Goal: Contribute content: Add original content to the website for others to see

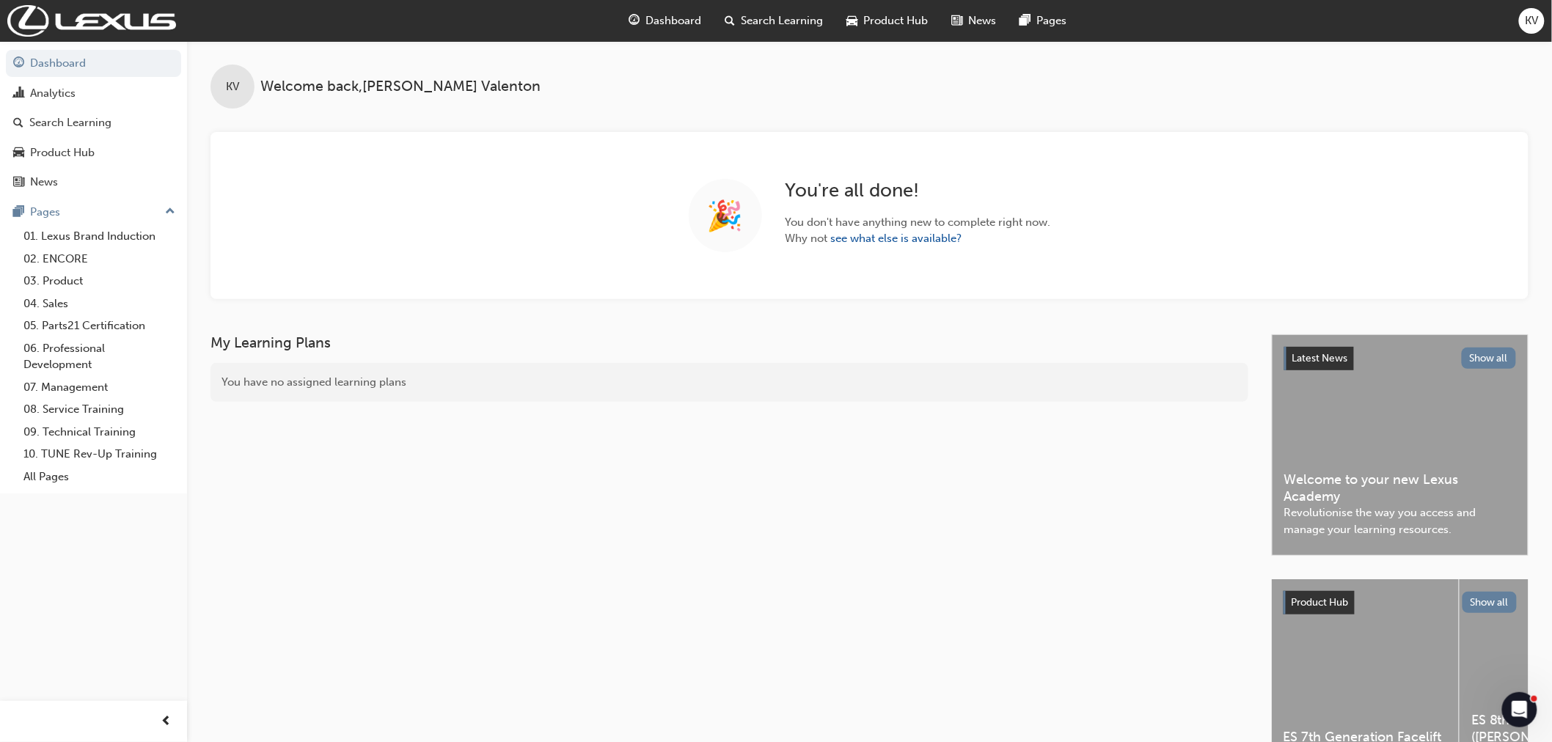
click at [763, 25] on span "Search Learning" at bounding box center [782, 20] width 82 height 17
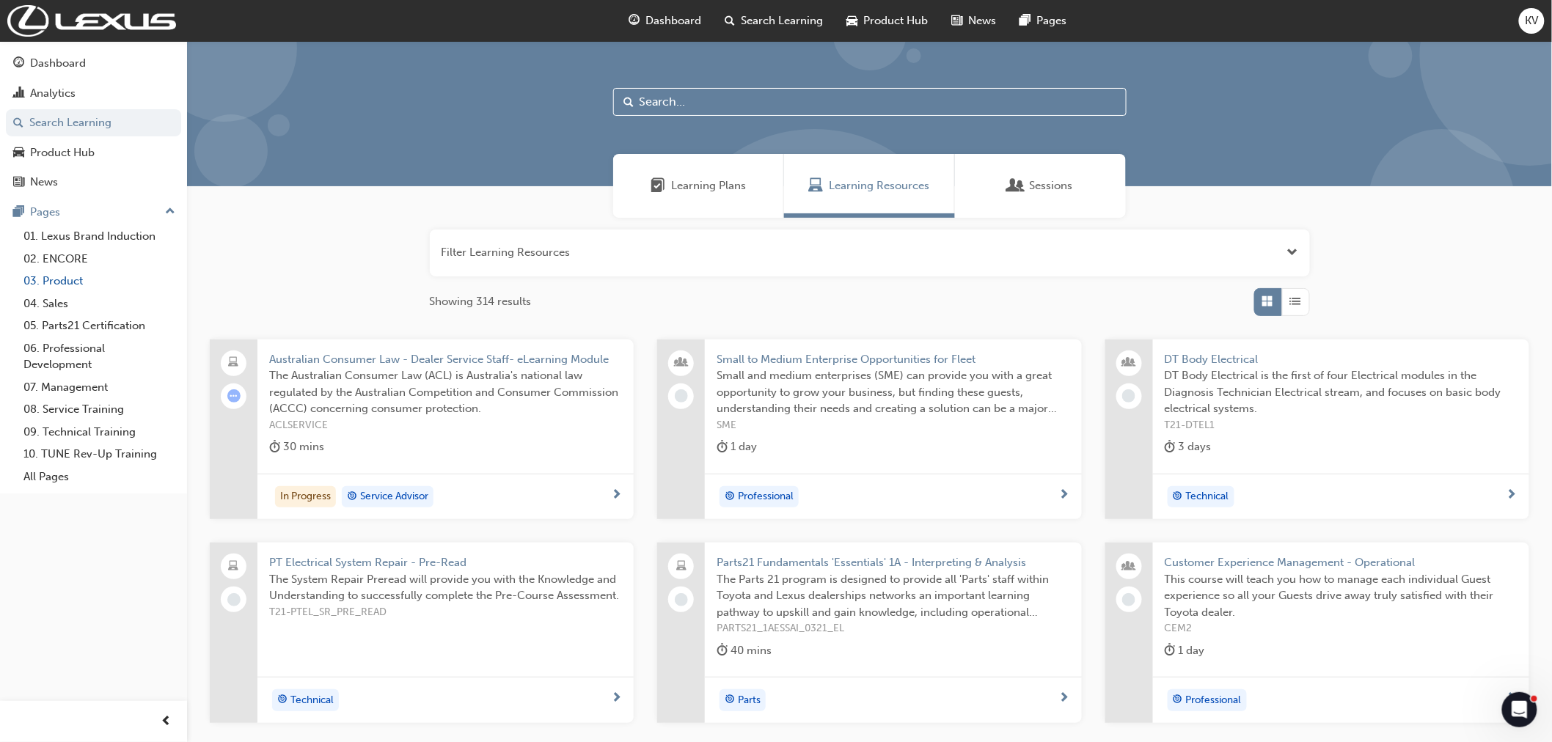
click at [81, 279] on link "03. Product" at bounding box center [100, 281] width 164 height 23
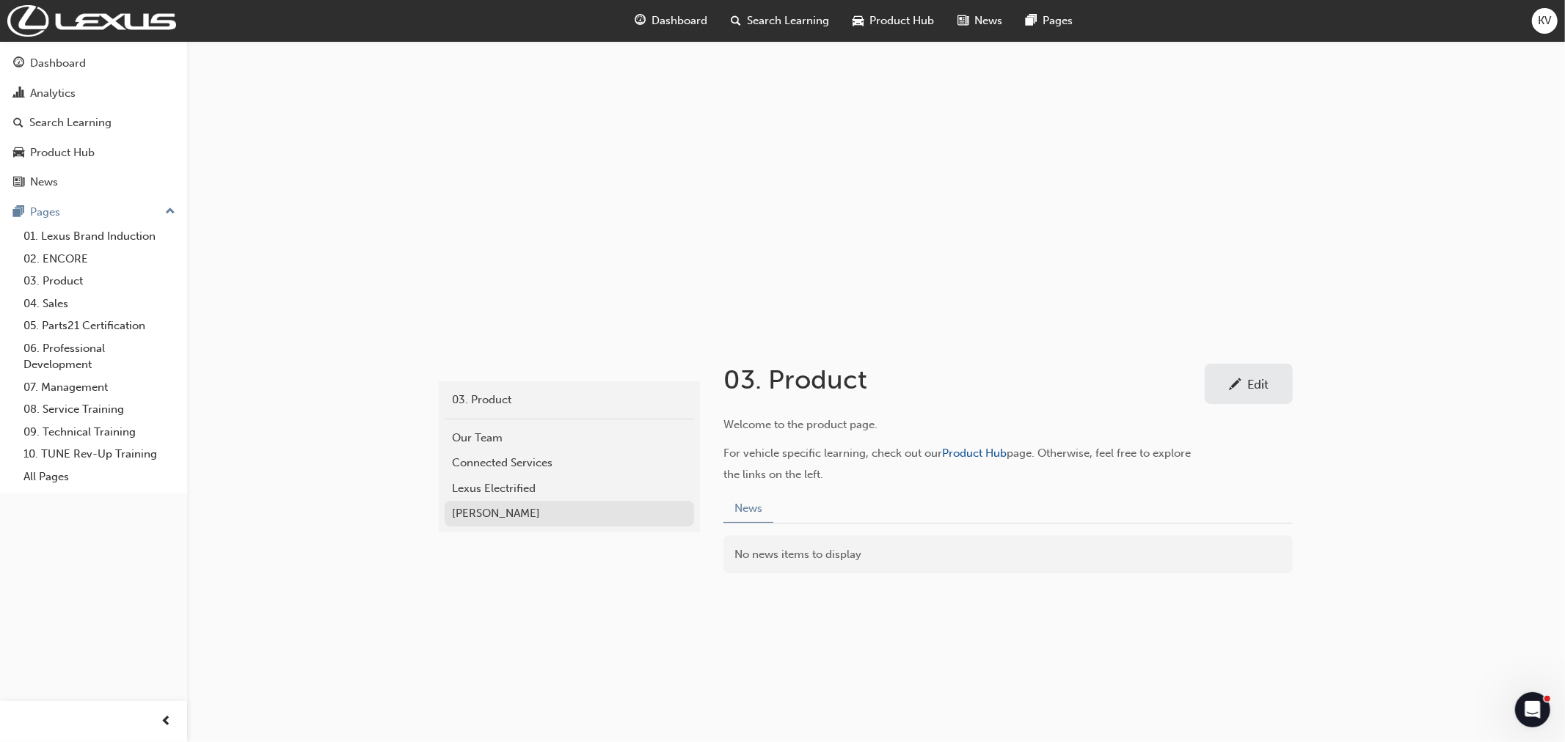
click at [486, 501] on link "Mark Levinson" at bounding box center [569, 514] width 249 height 26
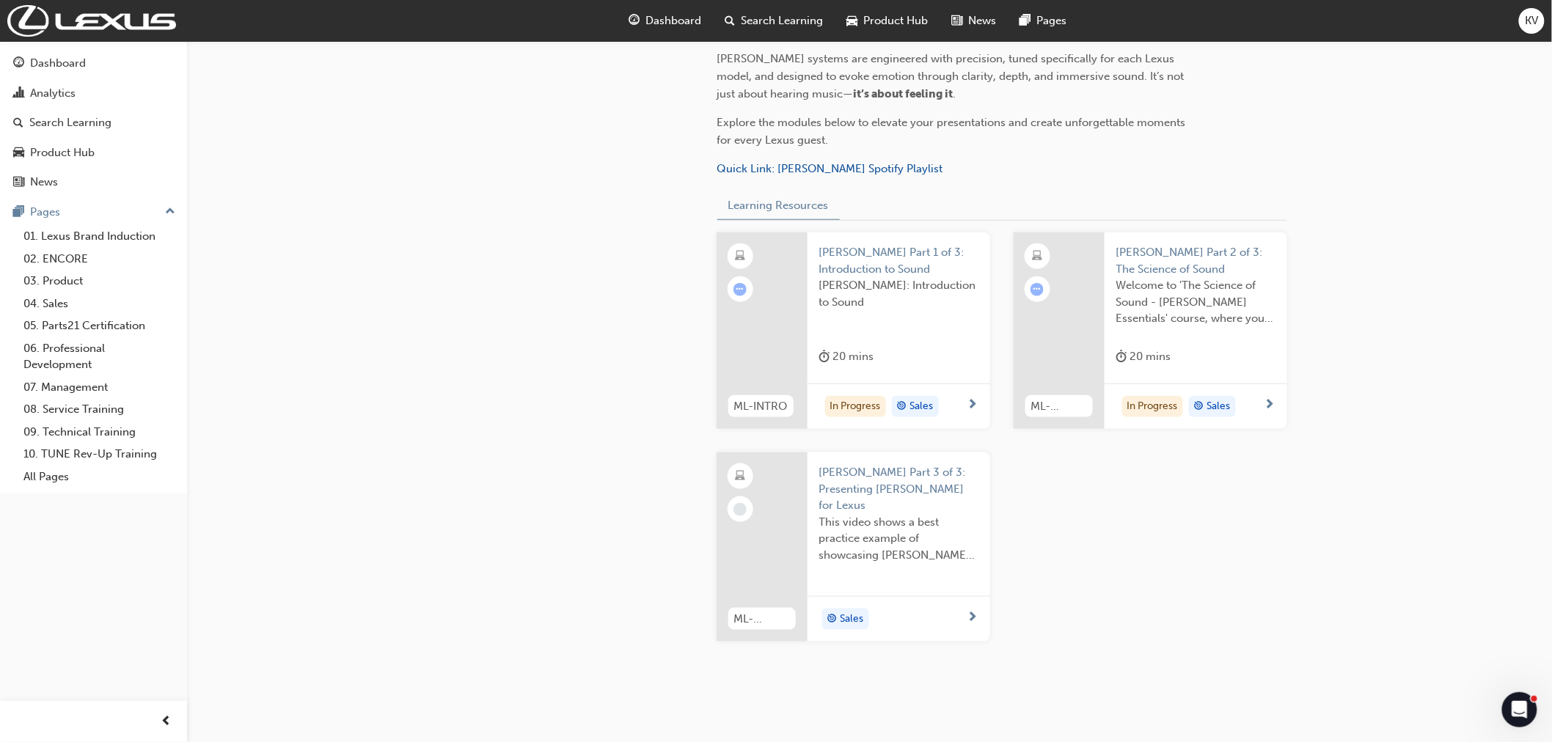
scroll to position [518, 0]
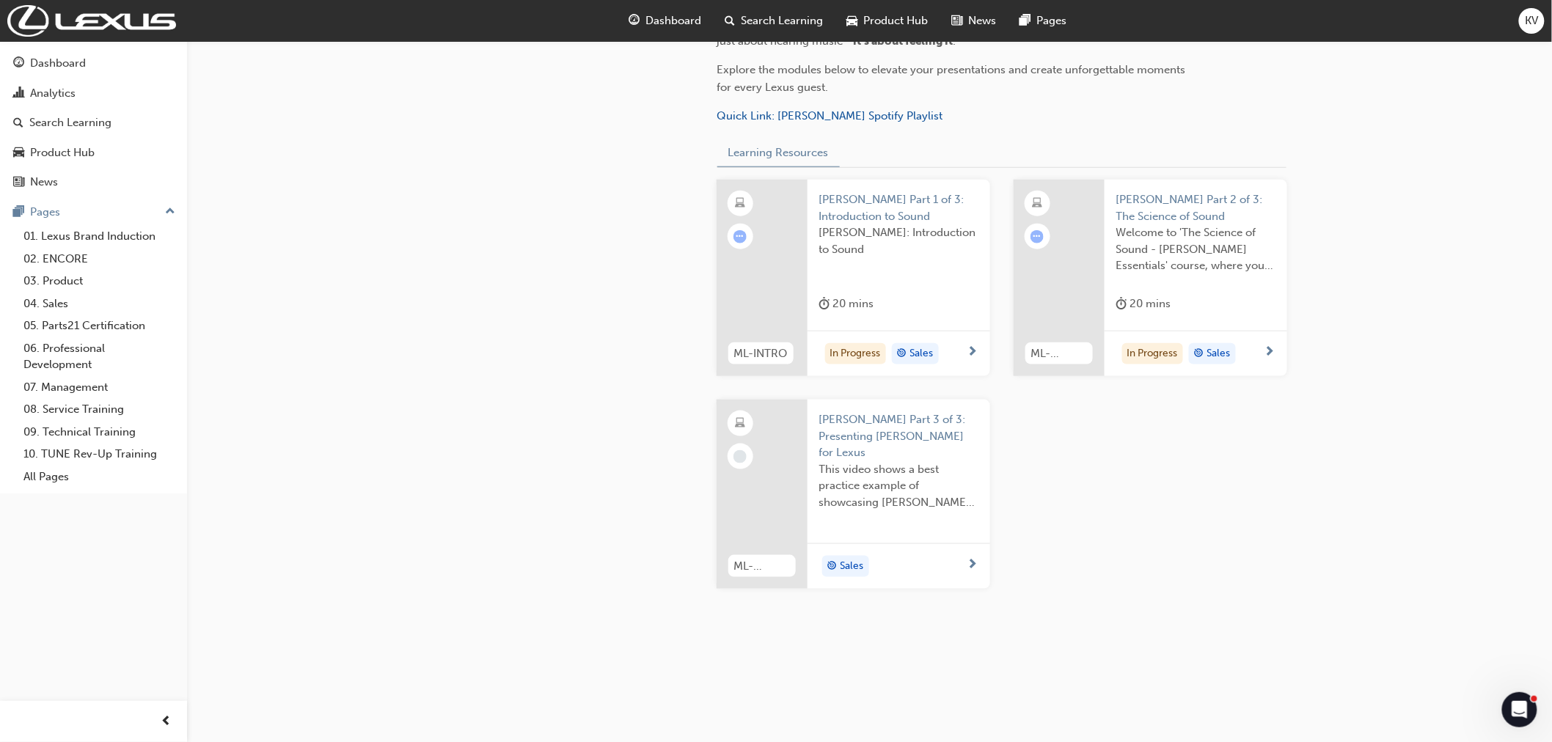
click at [912, 430] on span "Mark Levinson Part 3 of 3: Presenting Mark Levinson for Lexus" at bounding box center [898, 437] width 159 height 50
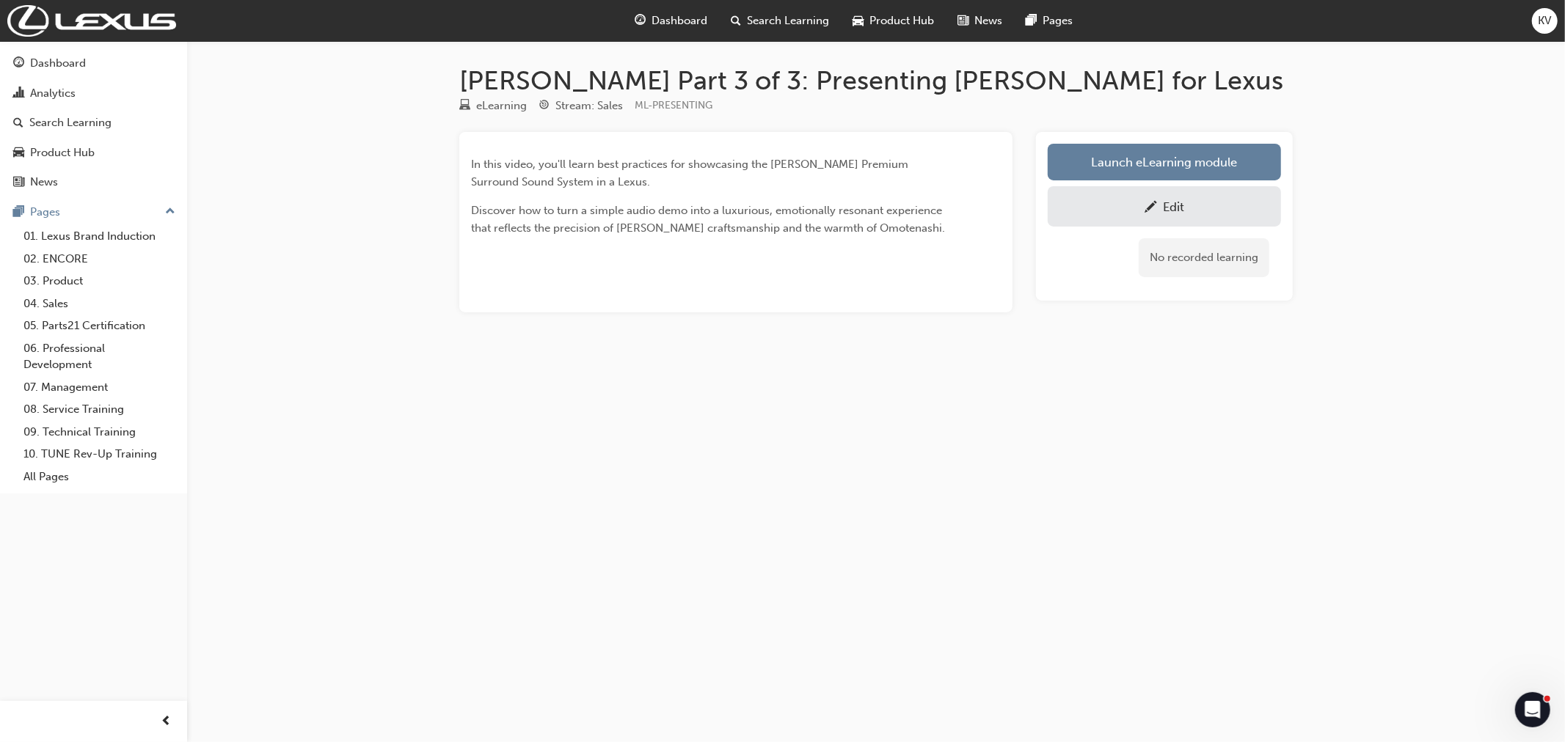
click at [1166, 211] on div "Edit" at bounding box center [1173, 207] width 21 height 15
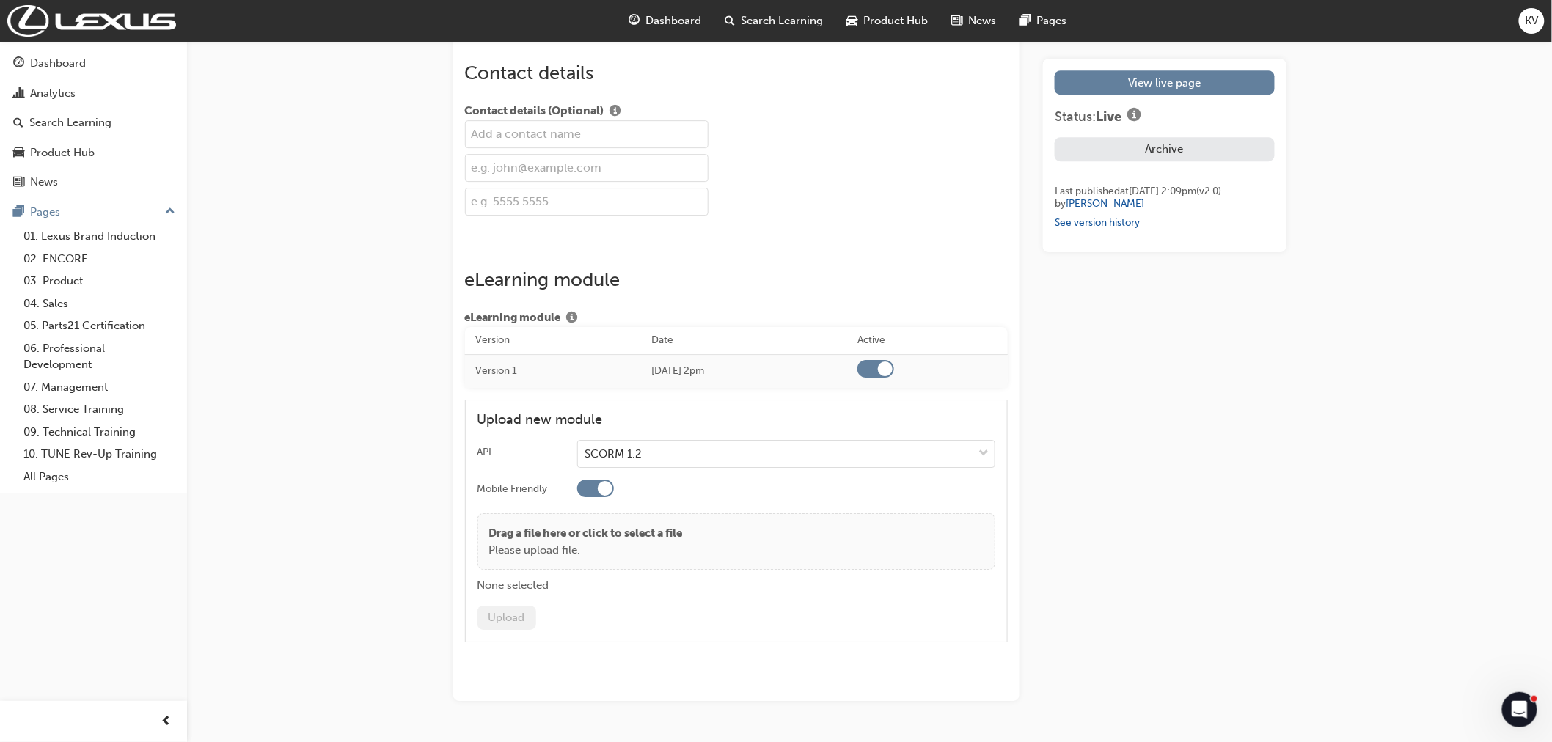
scroll to position [1920, 0]
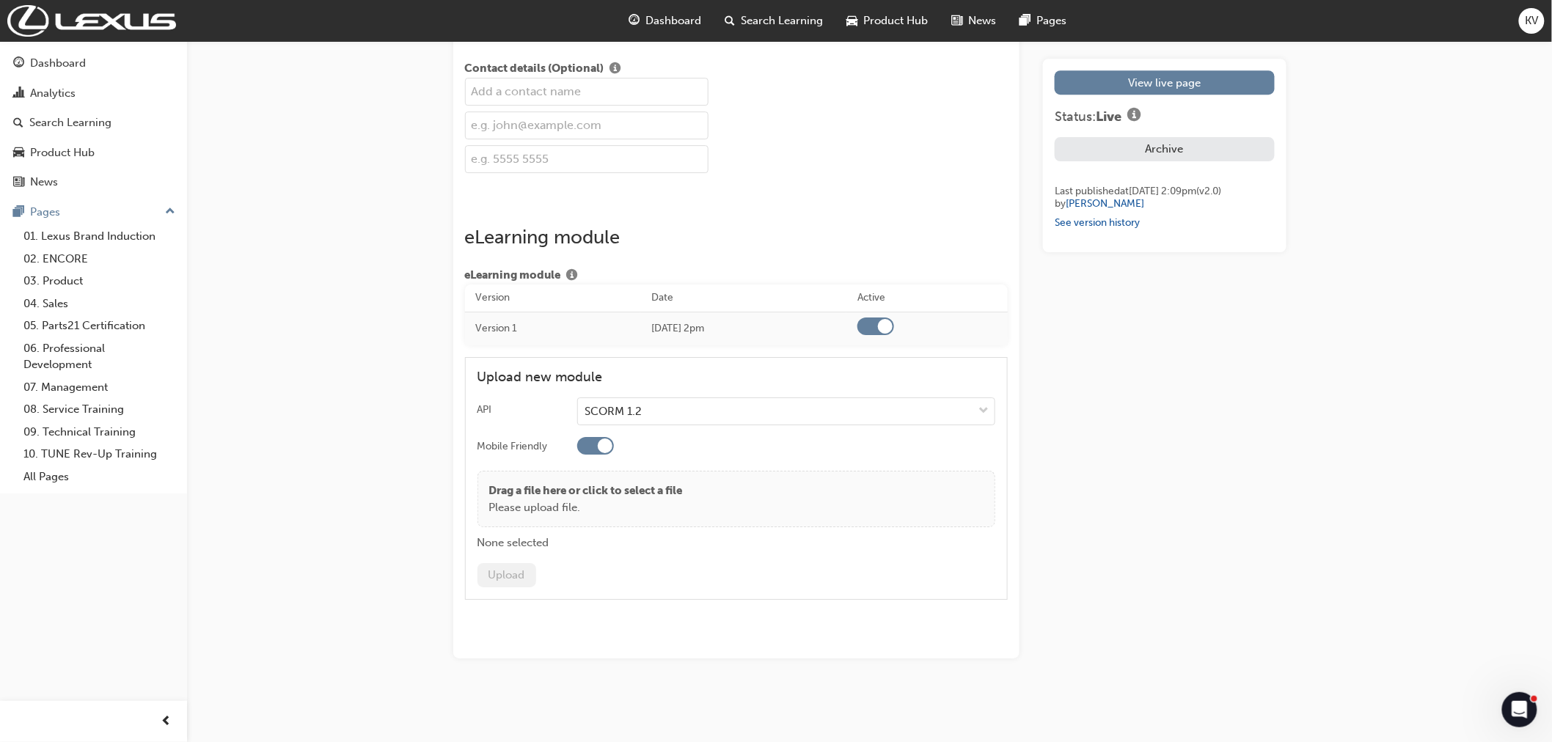
click at [552, 514] on p "Please upload file." at bounding box center [586, 508] width 194 height 17
click at [524, 570] on button "Upload" at bounding box center [507, 575] width 59 height 24
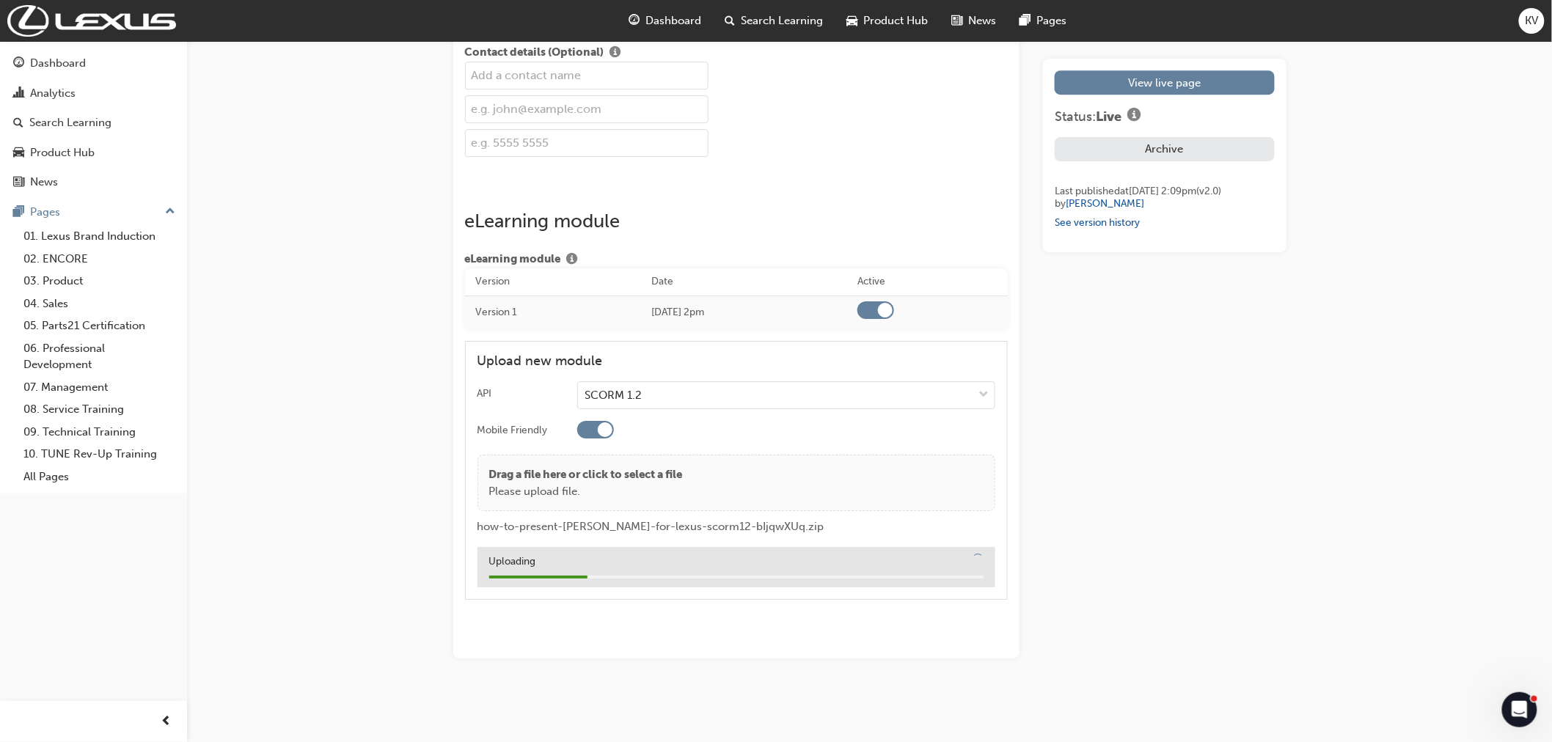
scroll to position [1936, 0]
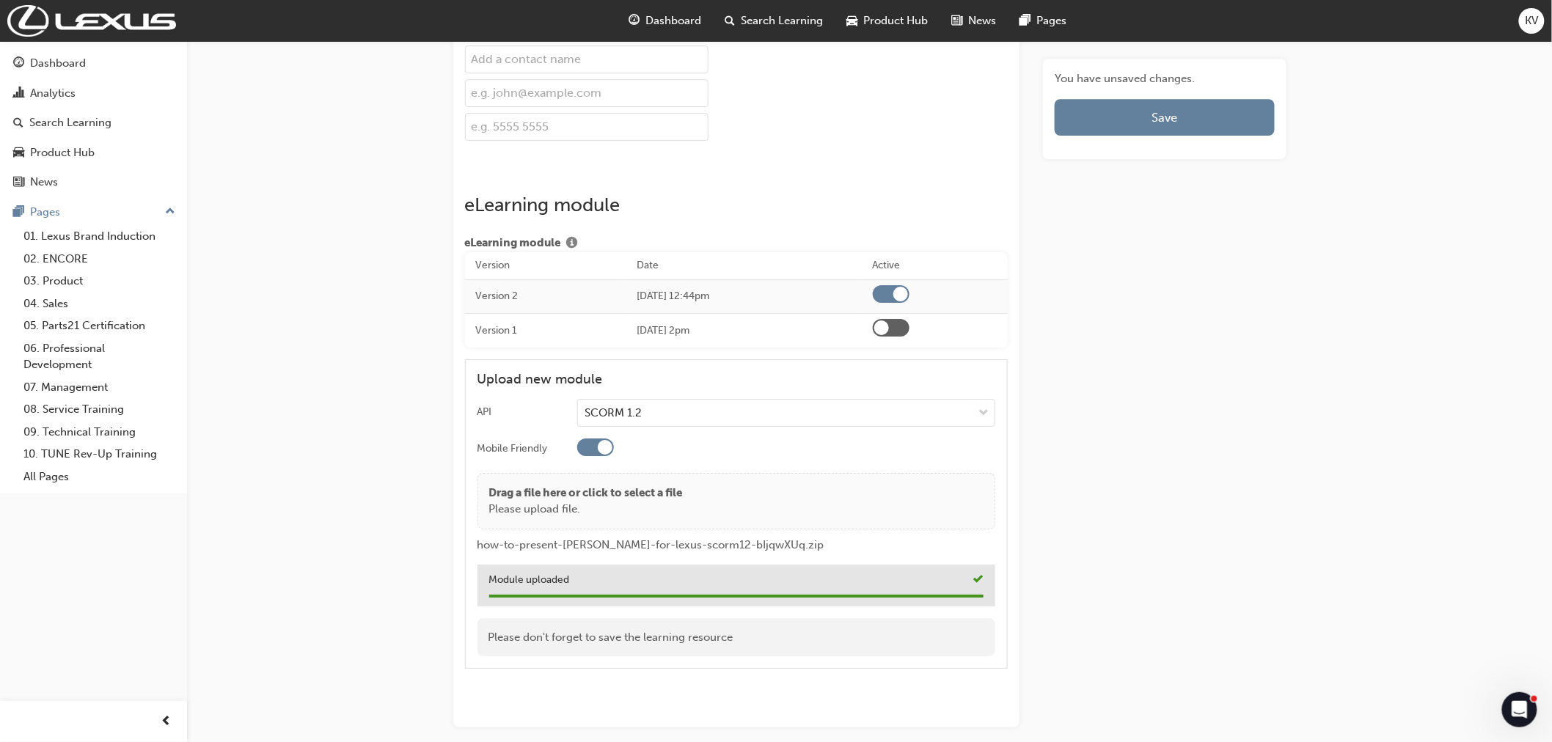
click at [1124, 137] on div "You have unsaved changes. Save" at bounding box center [1164, 108] width 231 height 77
click at [1131, 117] on button "Save" at bounding box center [1164, 117] width 219 height 37
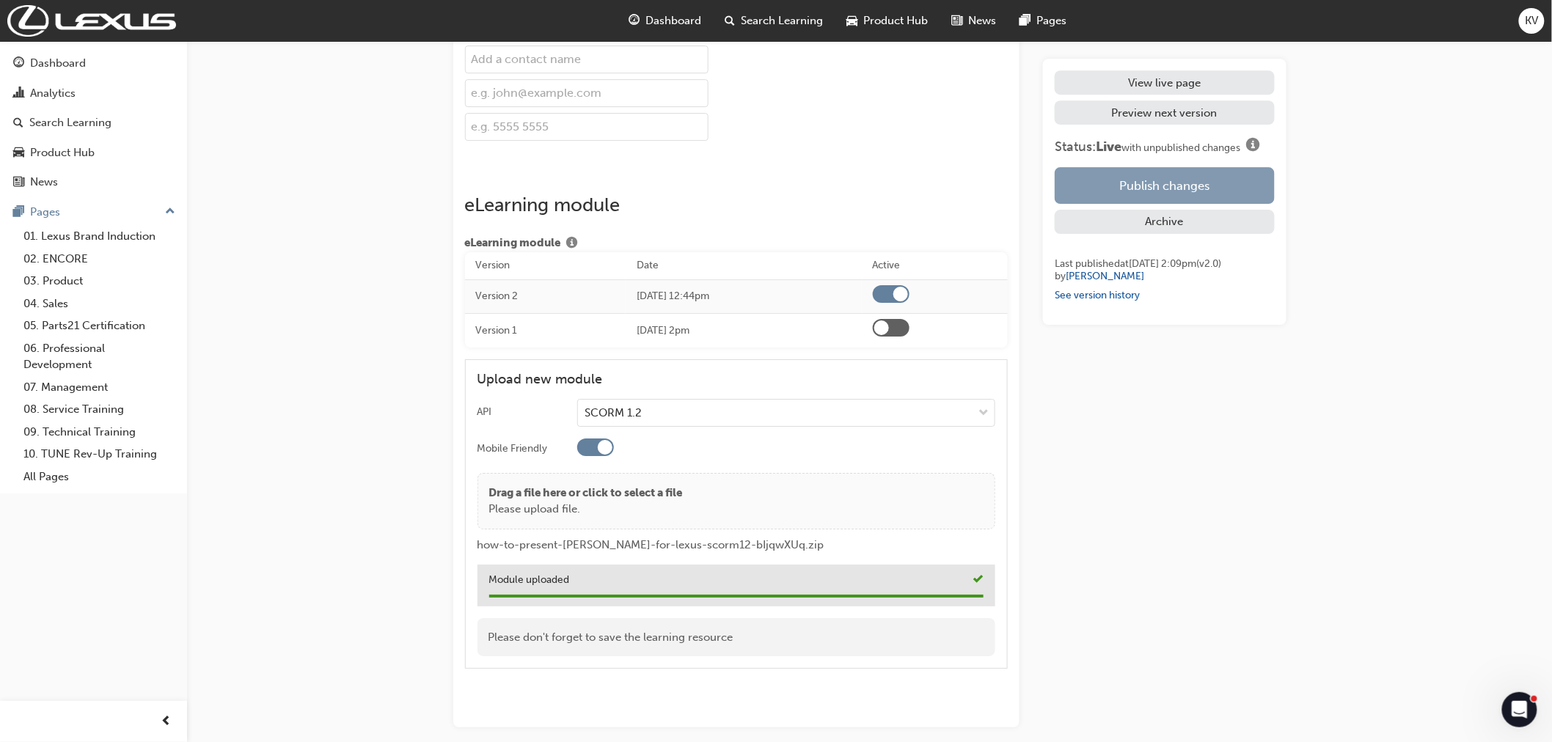
click at [1143, 169] on button "Publish changes" at bounding box center [1164, 185] width 219 height 37
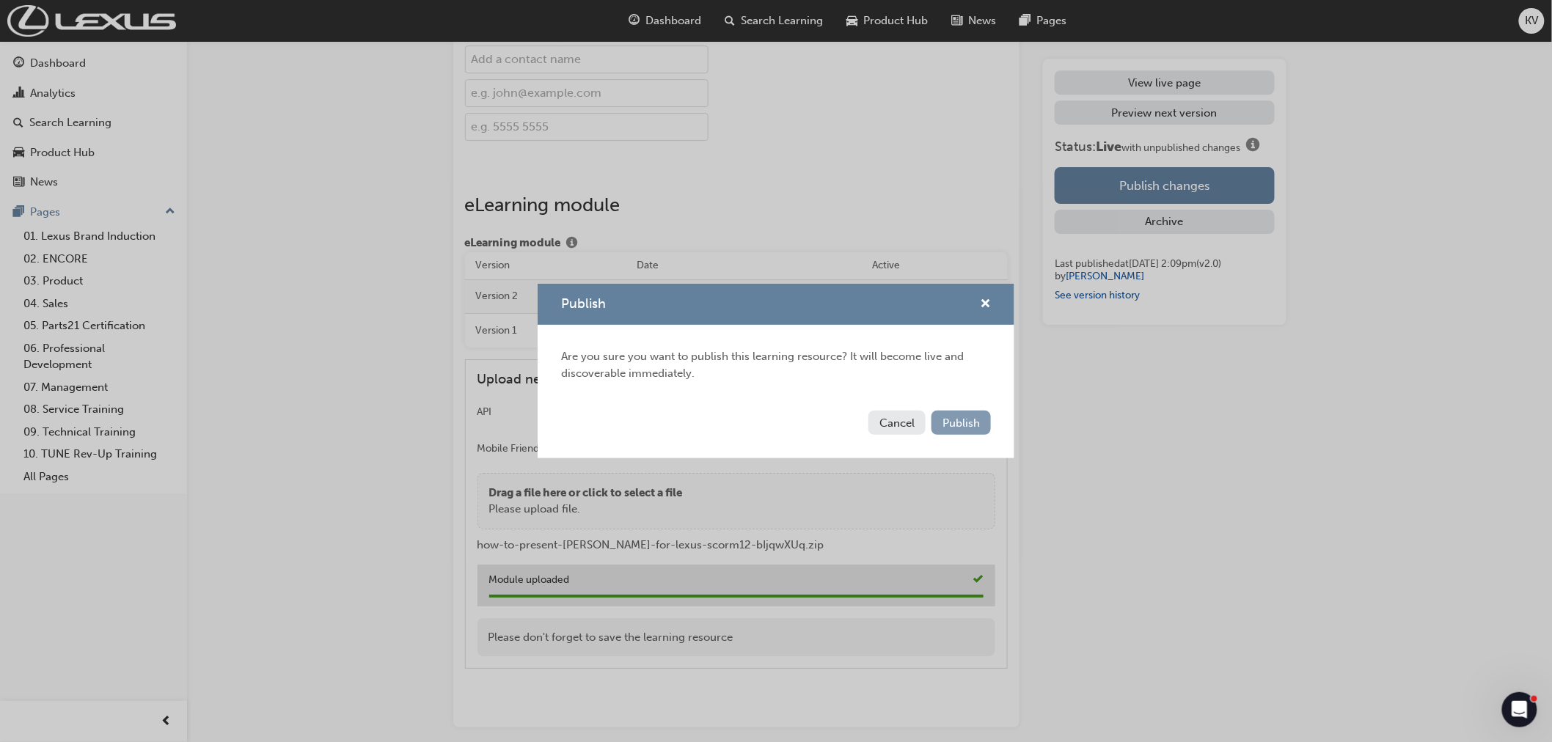
click at [967, 417] on span "Publish" at bounding box center [961, 423] width 37 height 13
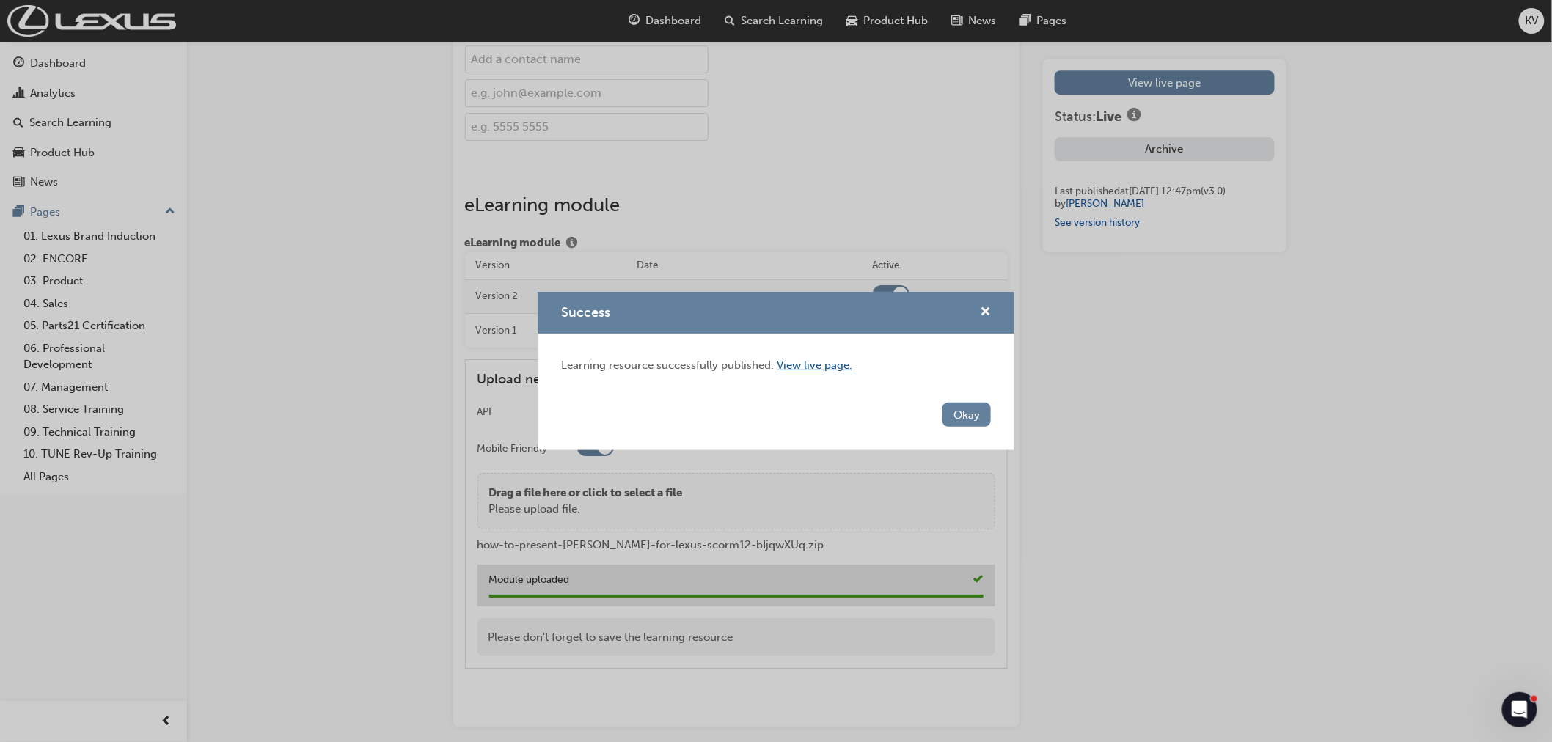
click at [830, 363] on link "View live page." at bounding box center [815, 365] width 76 height 13
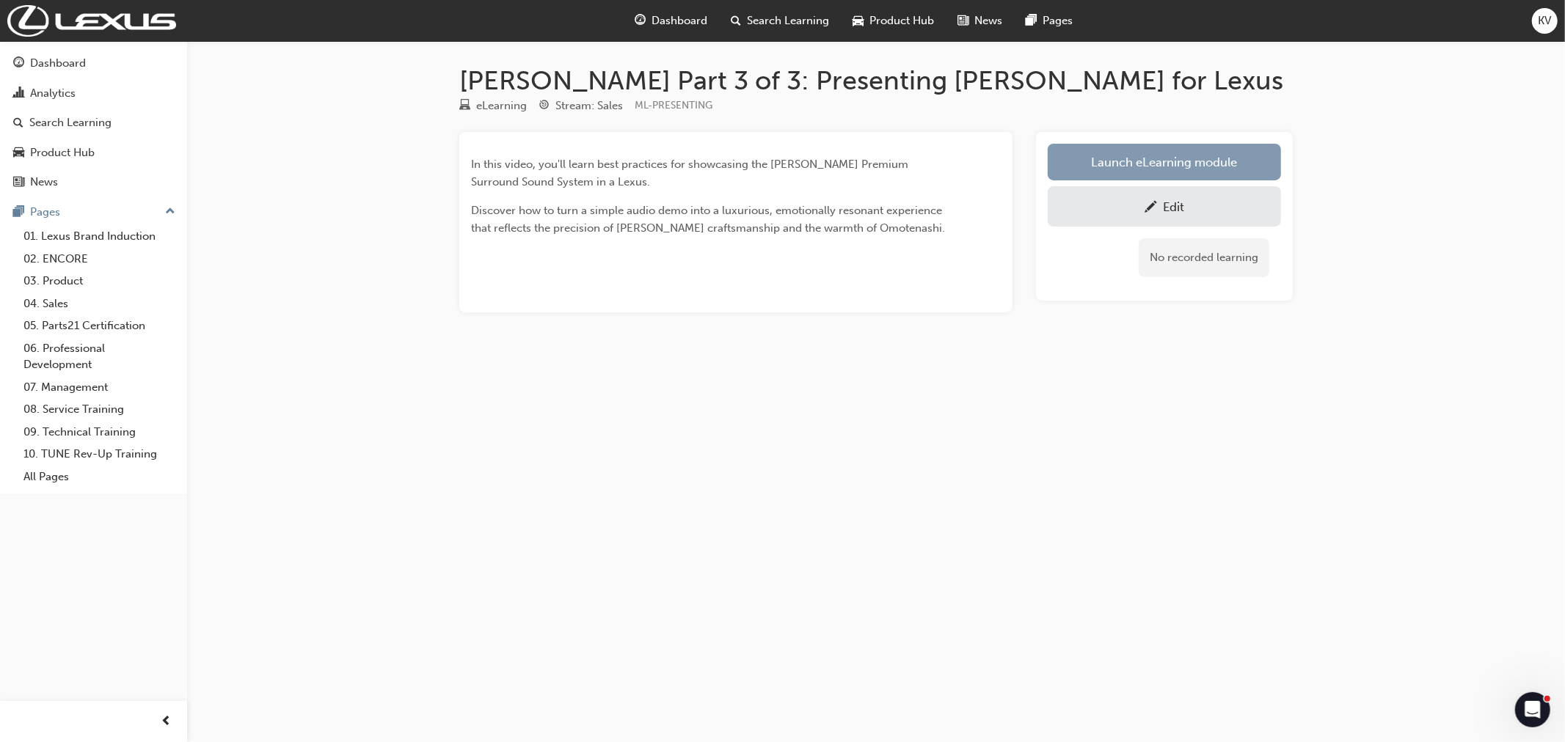
click at [1207, 167] on link "Launch eLearning module" at bounding box center [1163, 162] width 233 height 37
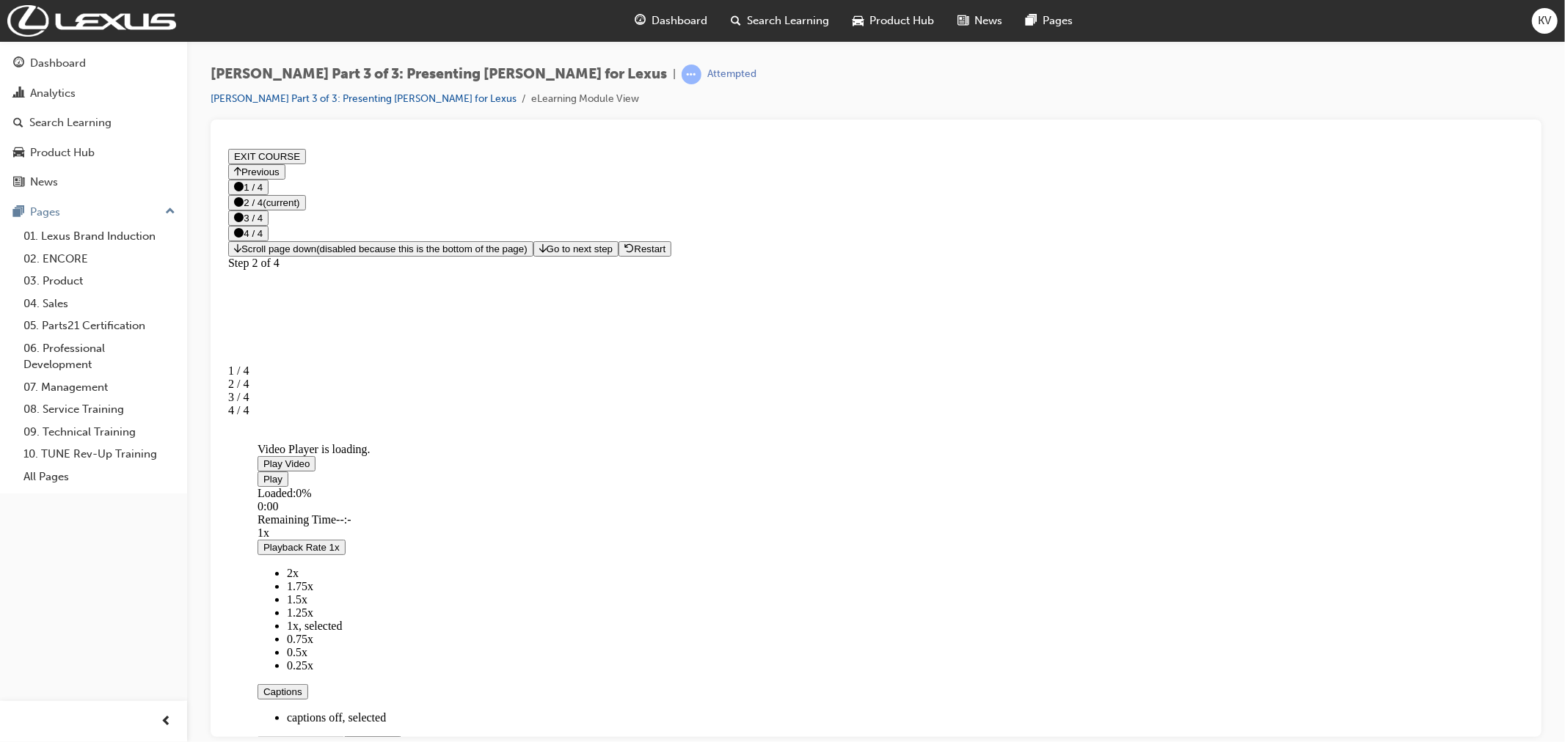
click at [546, 252] on icon "Step controls" at bounding box center [541, 248] width 7 height 10
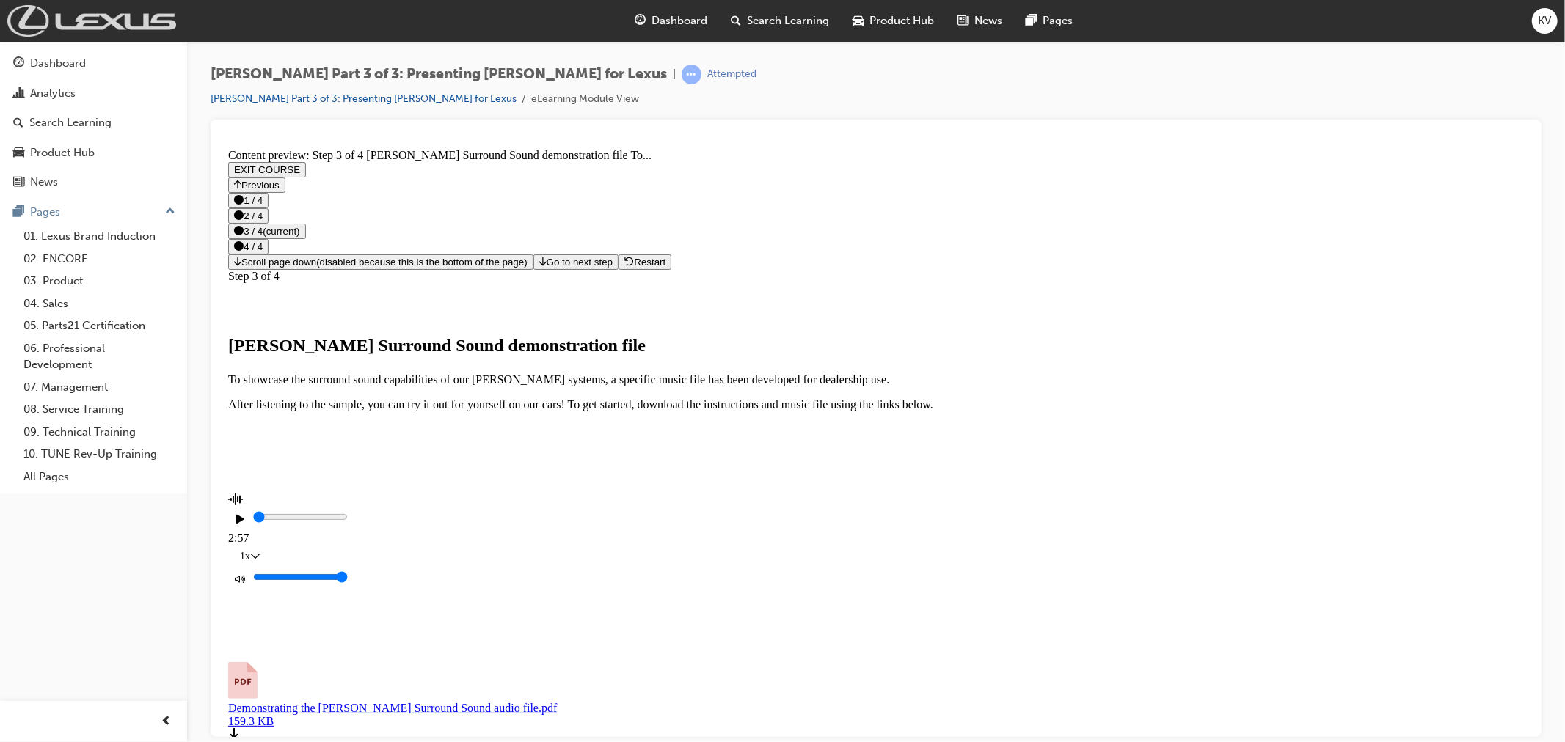
click at [123, 26] on img at bounding box center [91, 21] width 169 height 32
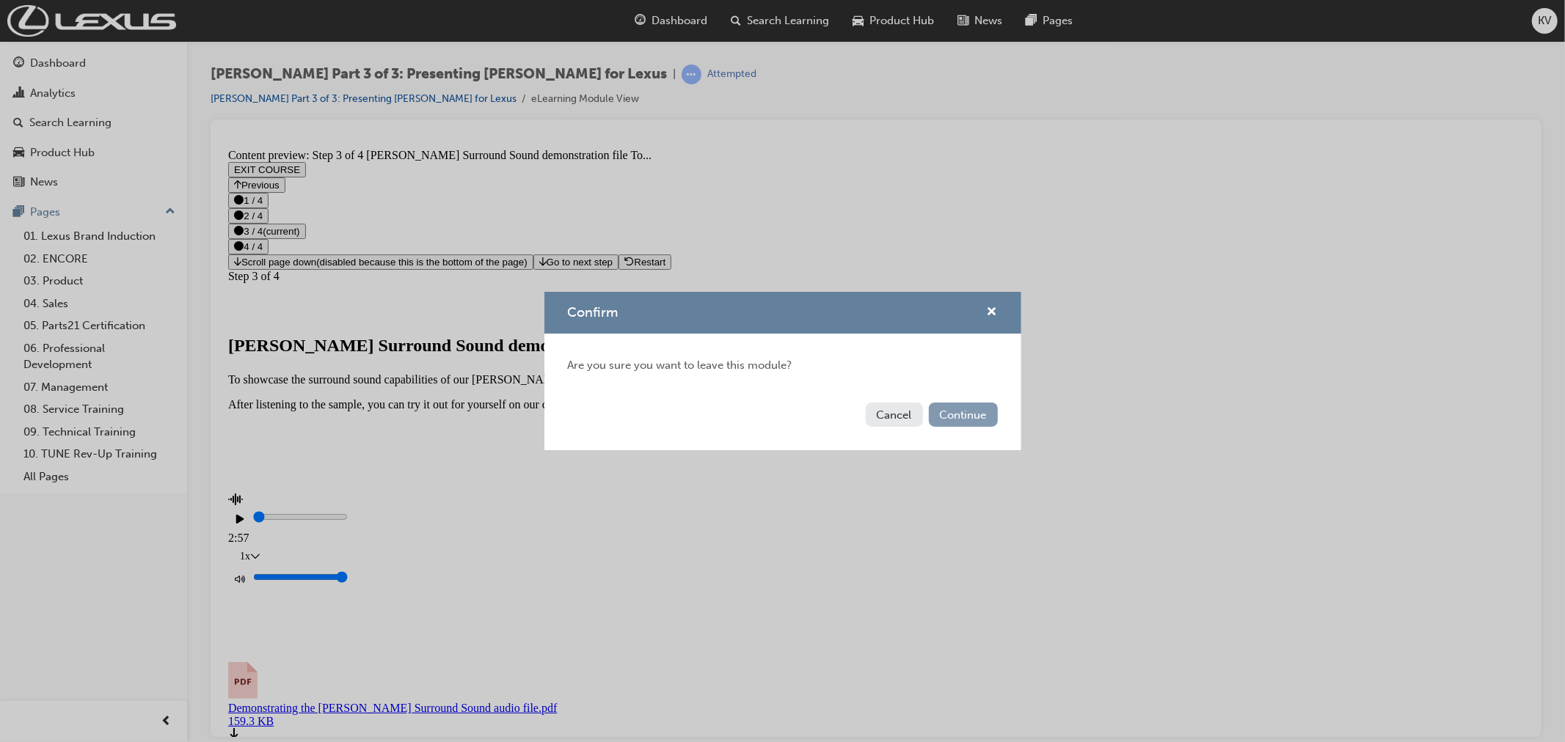
click at [948, 415] on button "Continue" at bounding box center [963, 415] width 69 height 24
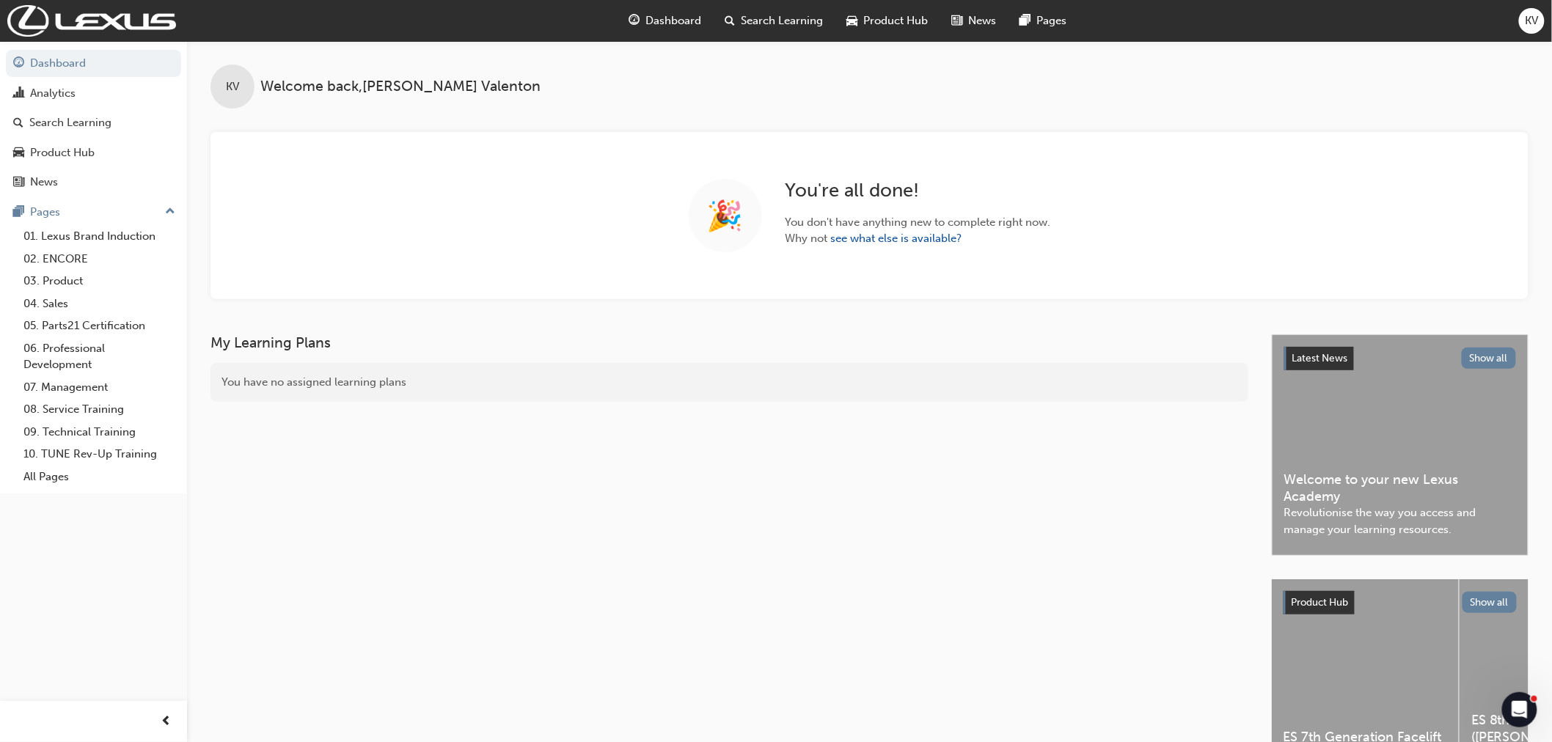
click at [1528, 13] on span "KV" at bounding box center [1532, 20] width 13 height 17
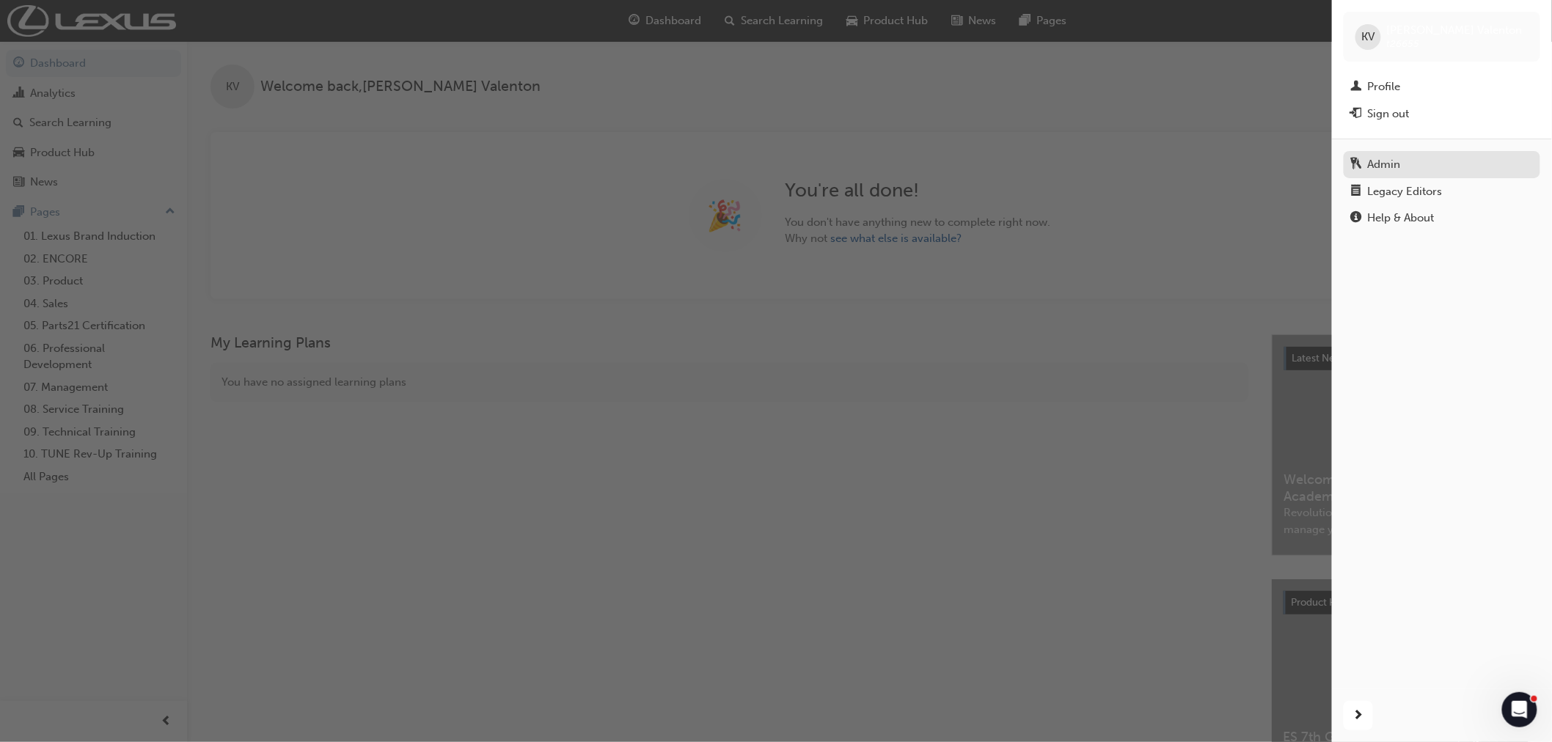
click at [1388, 164] on div "Admin" at bounding box center [1384, 164] width 33 height 17
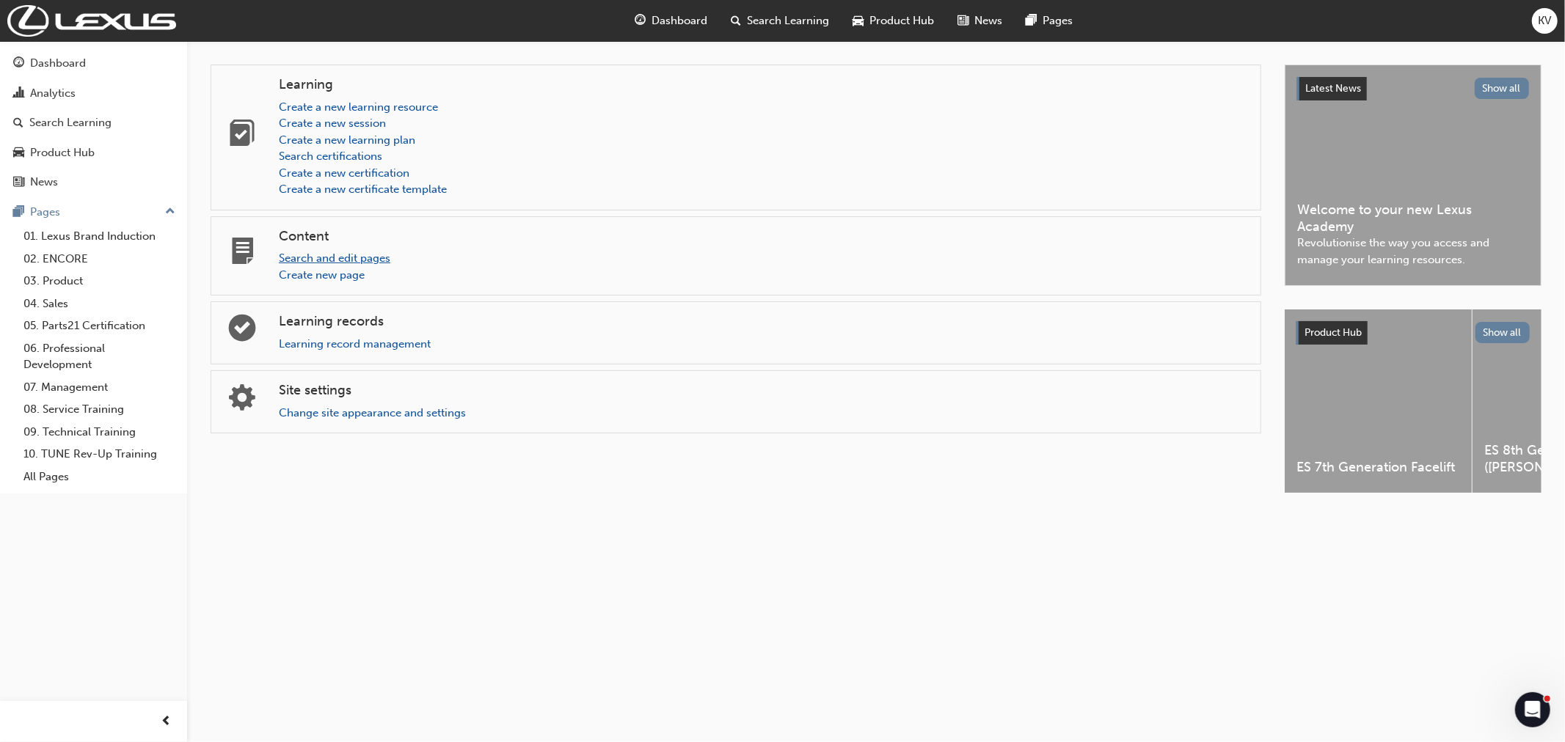
click at [324, 260] on link "Search and edit pages" at bounding box center [334, 258] width 111 height 13
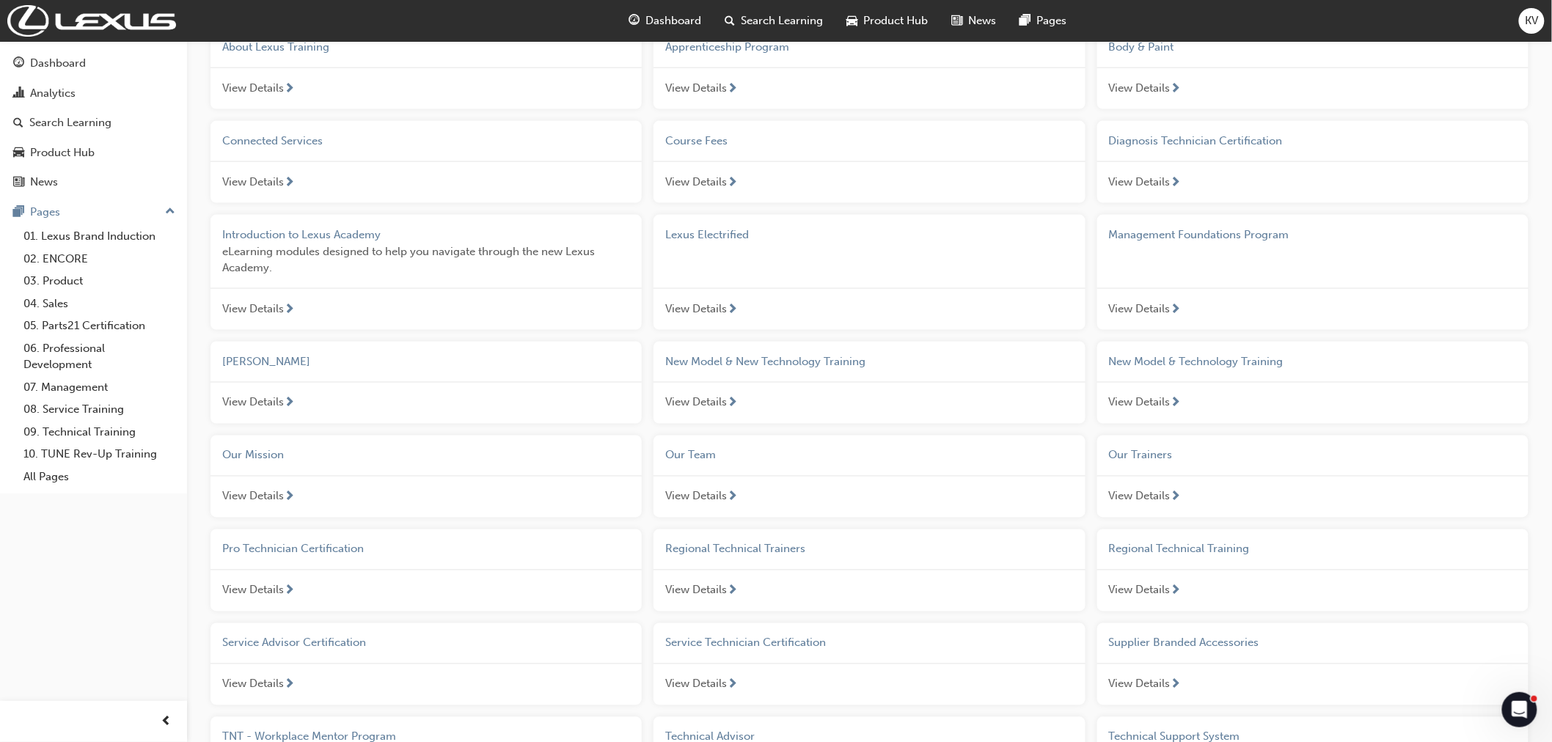
click at [289, 413] on div at bounding box center [289, 404] width 11 height 18
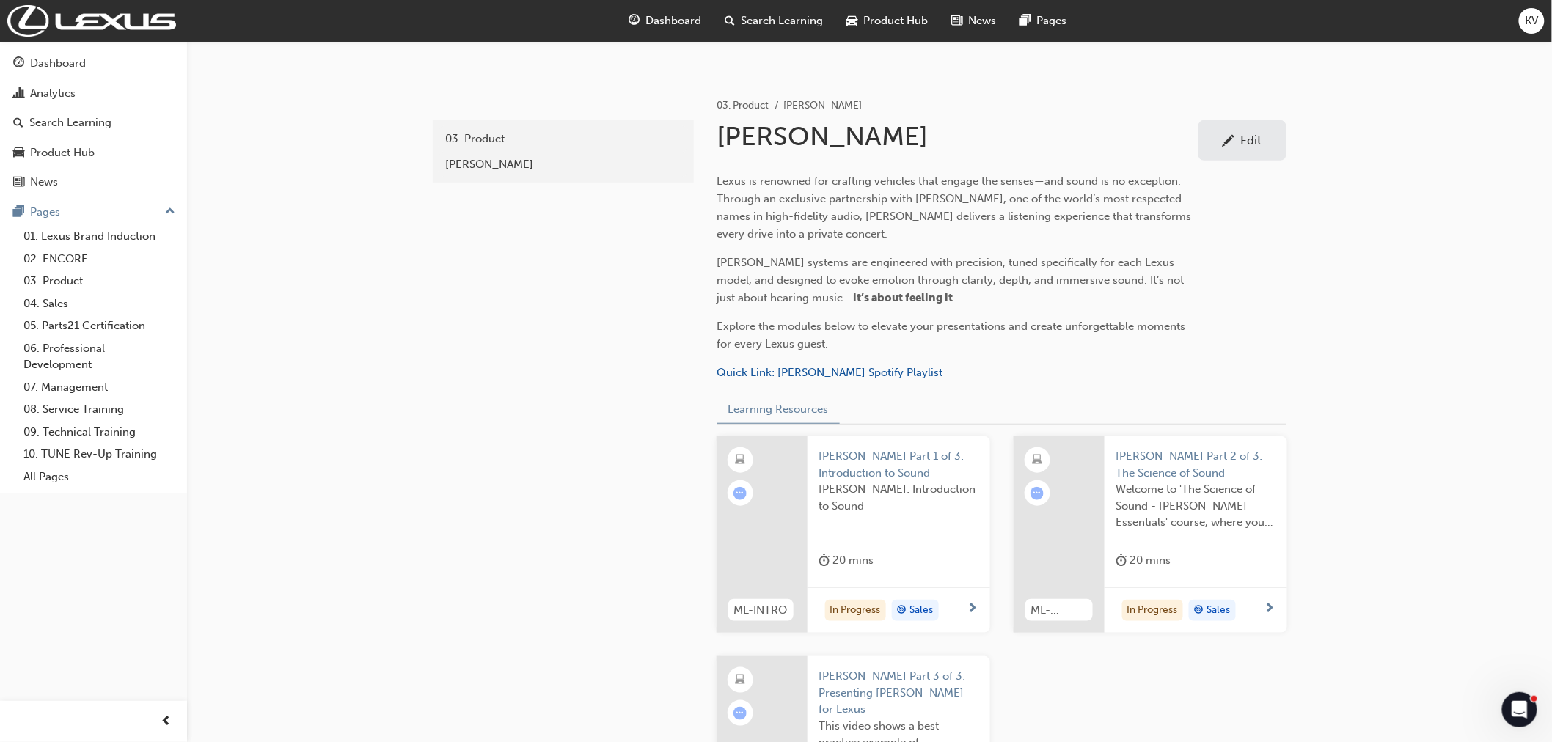
scroll to position [246, 0]
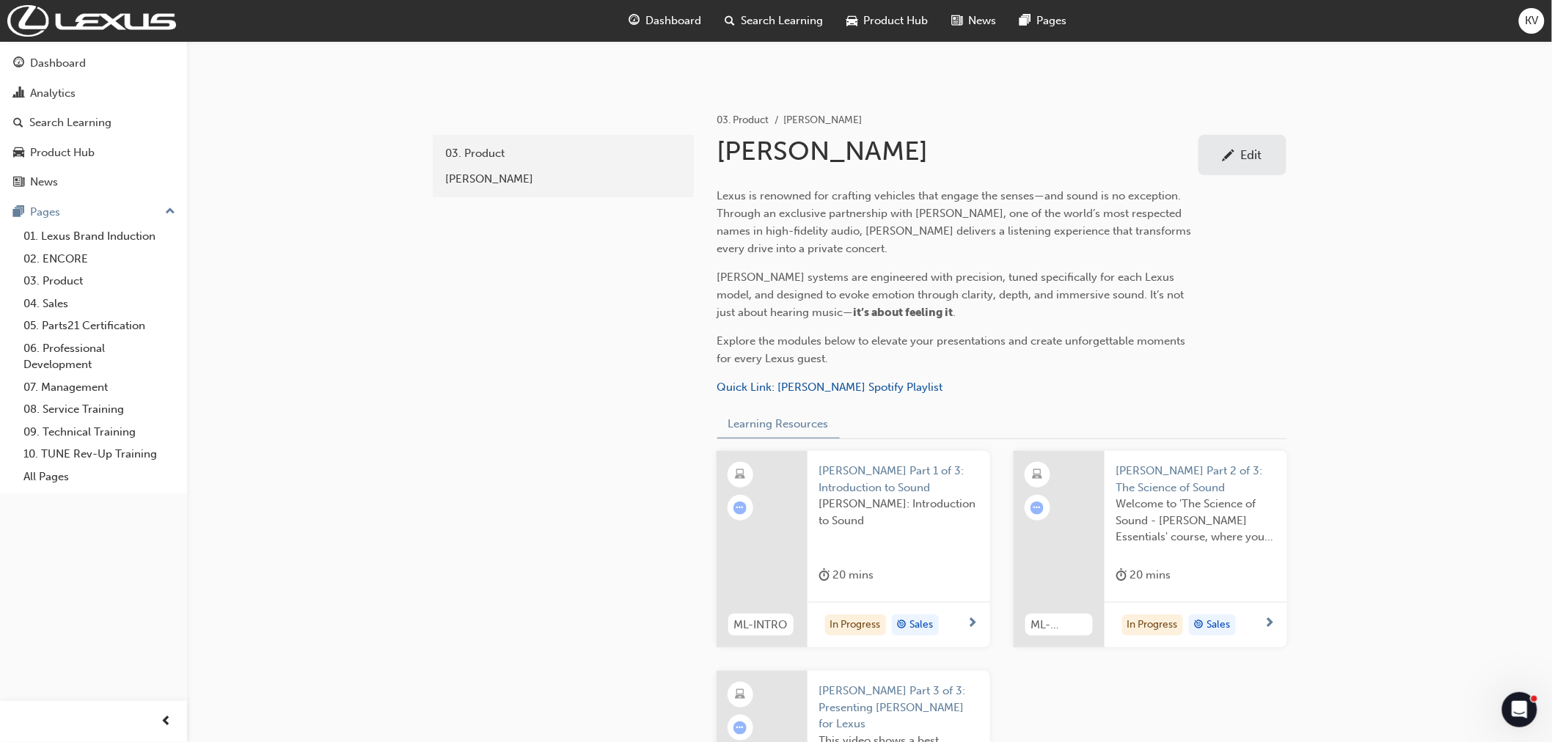
click at [1215, 165] on link "Edit" at bounding box center [1243, 155] width 88 height 40
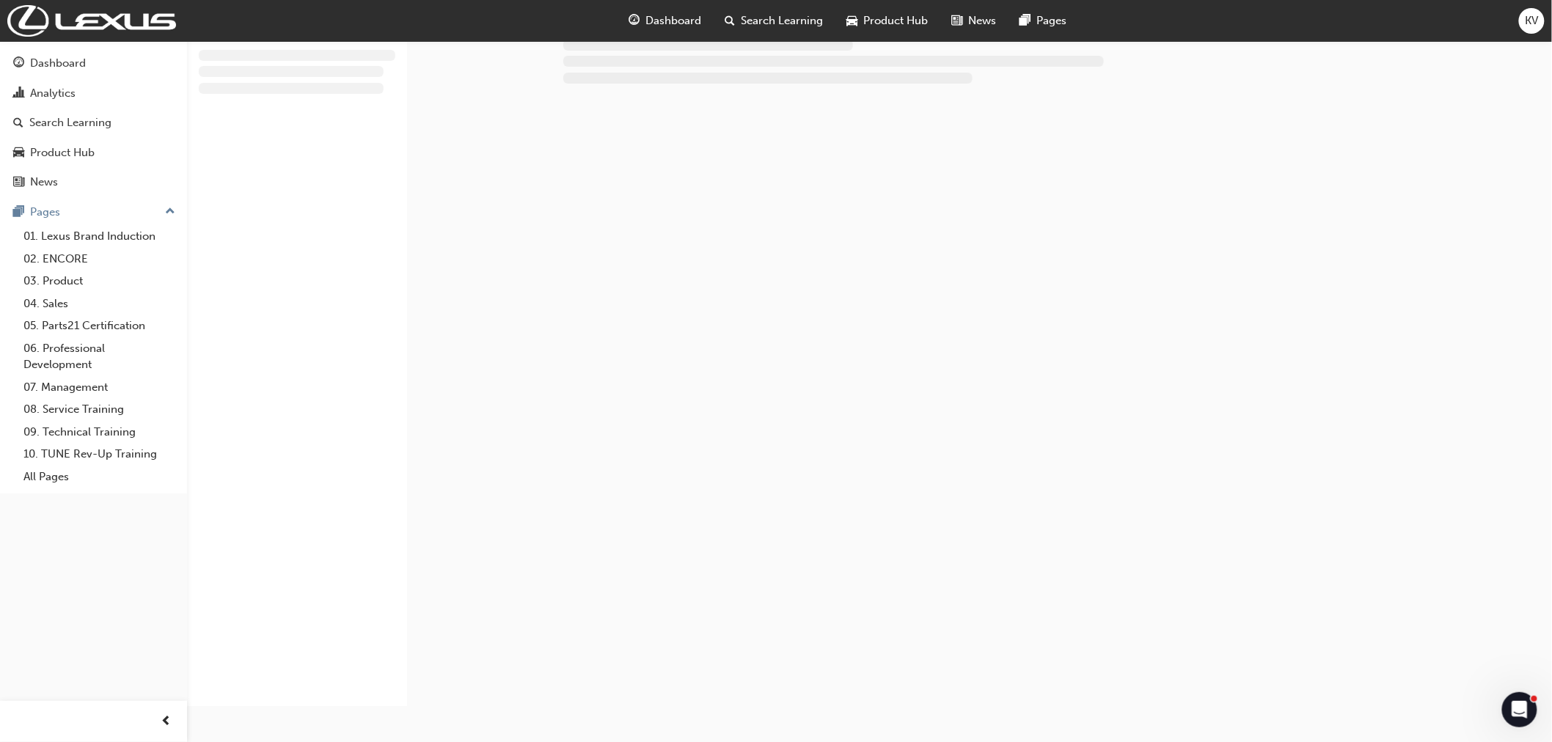
scroll to position [246, 0]
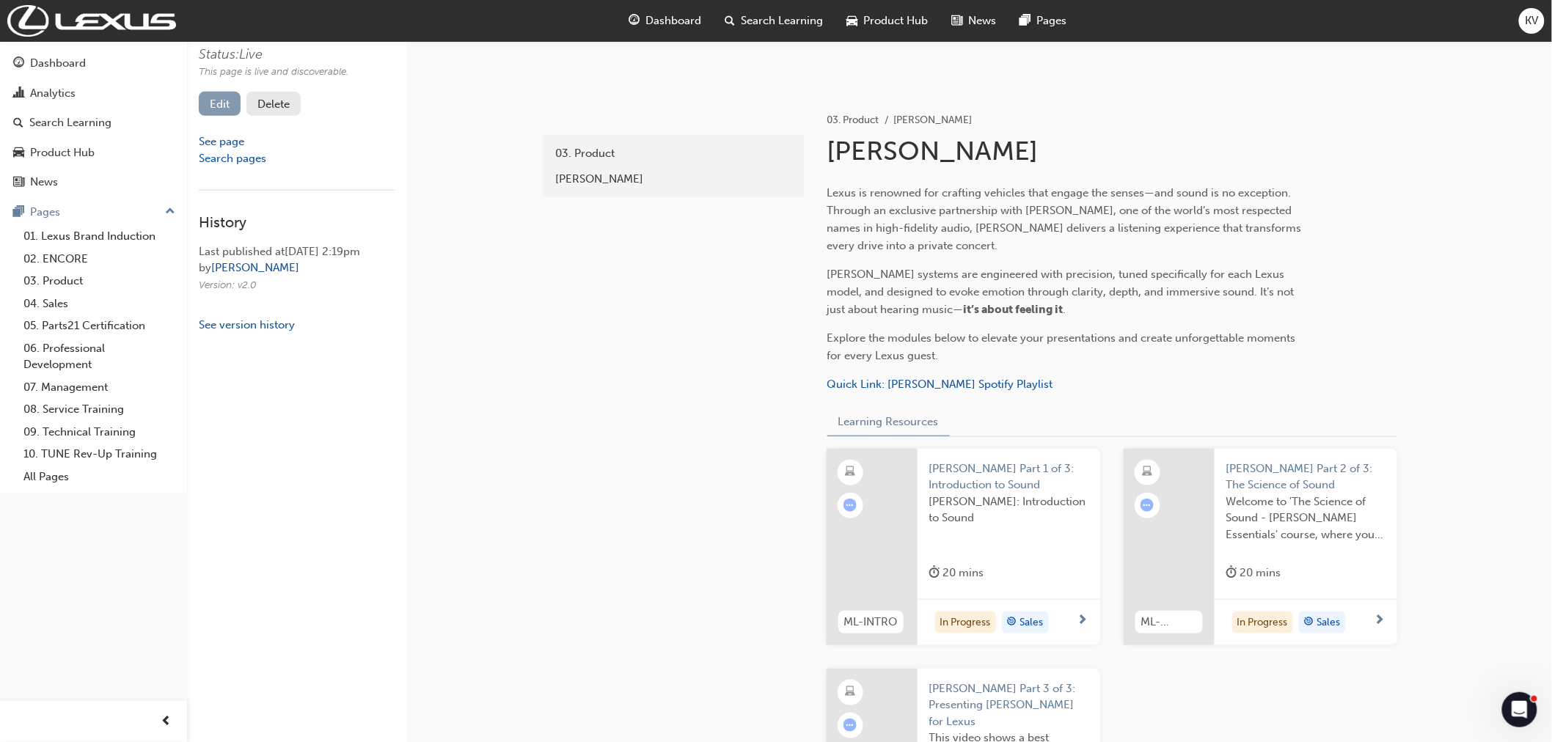
click at [230, 109] on link "Edit" at bounding box center [220, 104] width 42 height 24
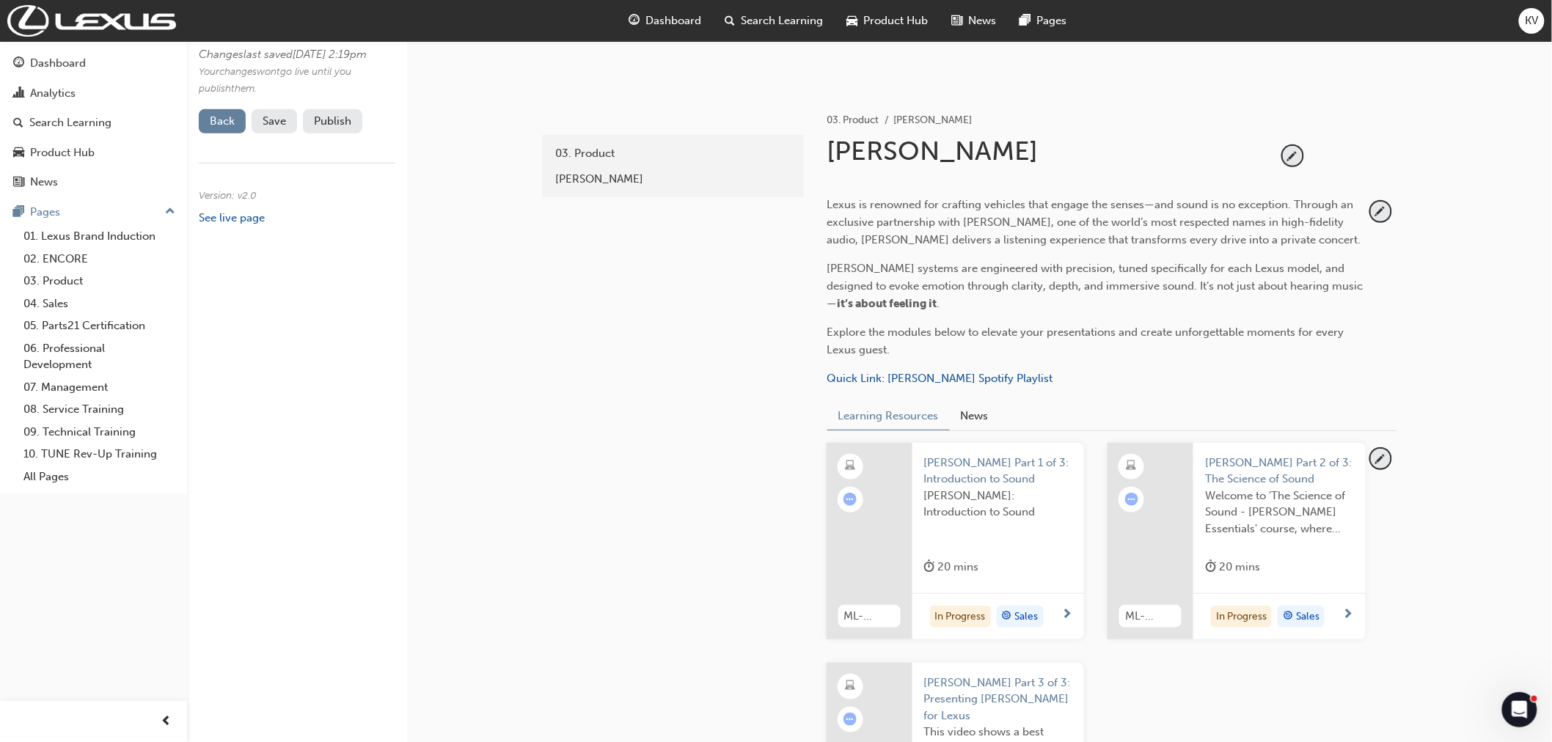
click at [910, 346] on p "Explore the modules below to elevate your presentations and create unforgettabl…" at bounding box center [1096, 340] width 538 height 35
click at [1375, 216] on span "pencil-icon" at bounding box center [1381, 212] width 20 height 20
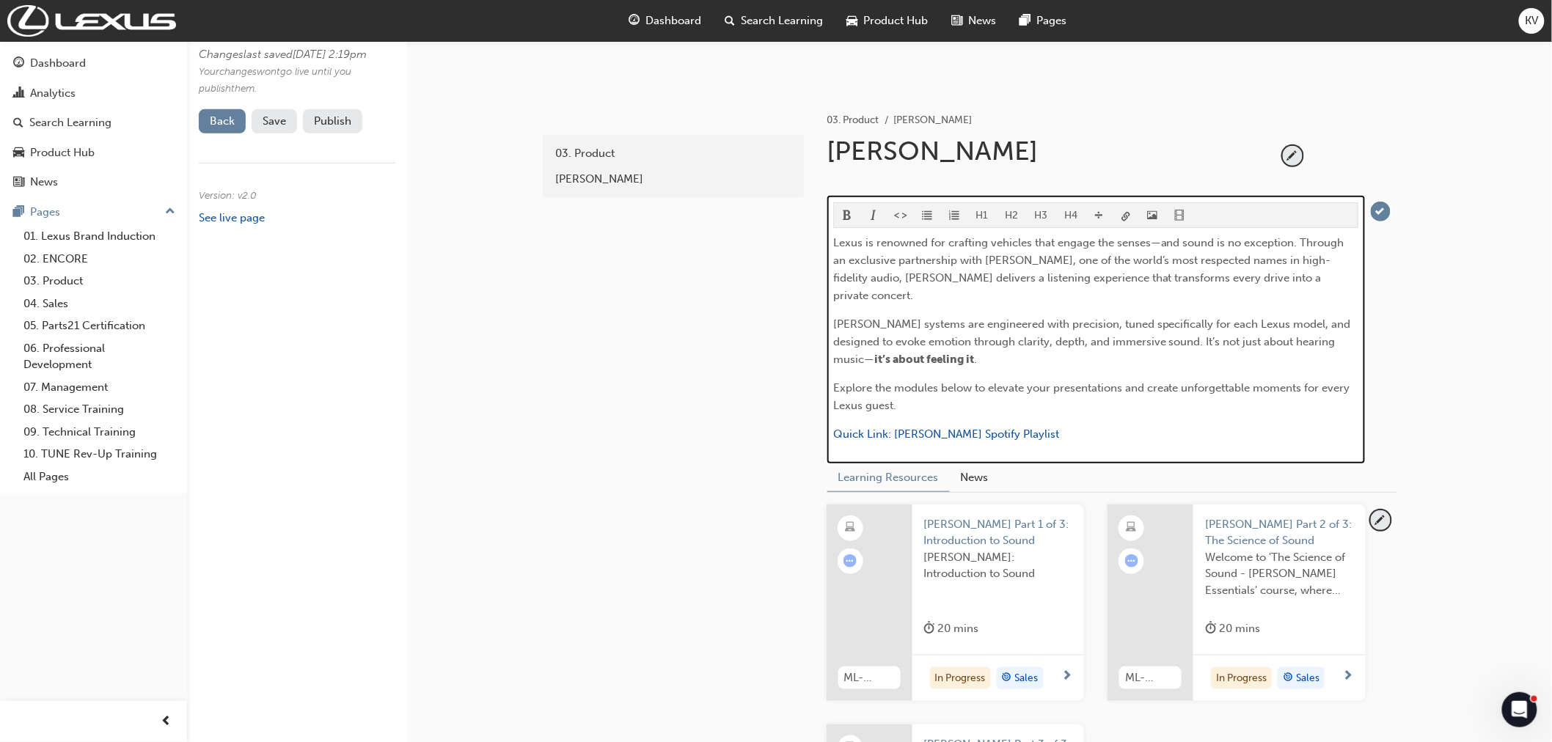
click at [1077, 425] on p "Quick Link: Mark Levinson Spotify Playlist" at bounding box center [1095, 435] width 525 height 21
click at [1087, 382] on p "Explore the modules below to elevate your presentations and create unforgettabl…" at bounding box center [1095, 396] width 525 height 35
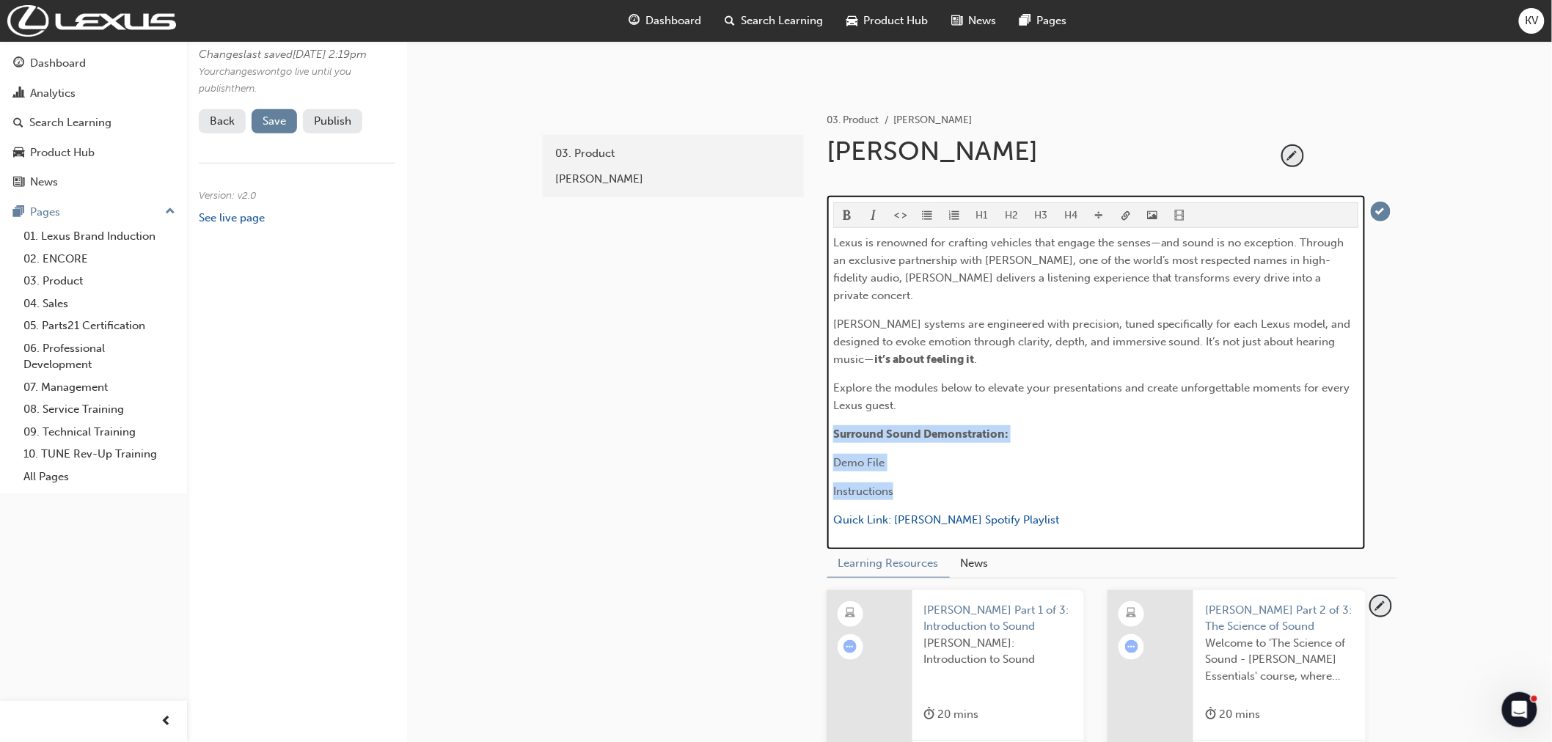
click at [932, 216] on button "button" at bounding box center [928, 215] width 27 height 24
click at [899, 456] on span "Demo File" at bounding box center [878, 462] width 51 height 13
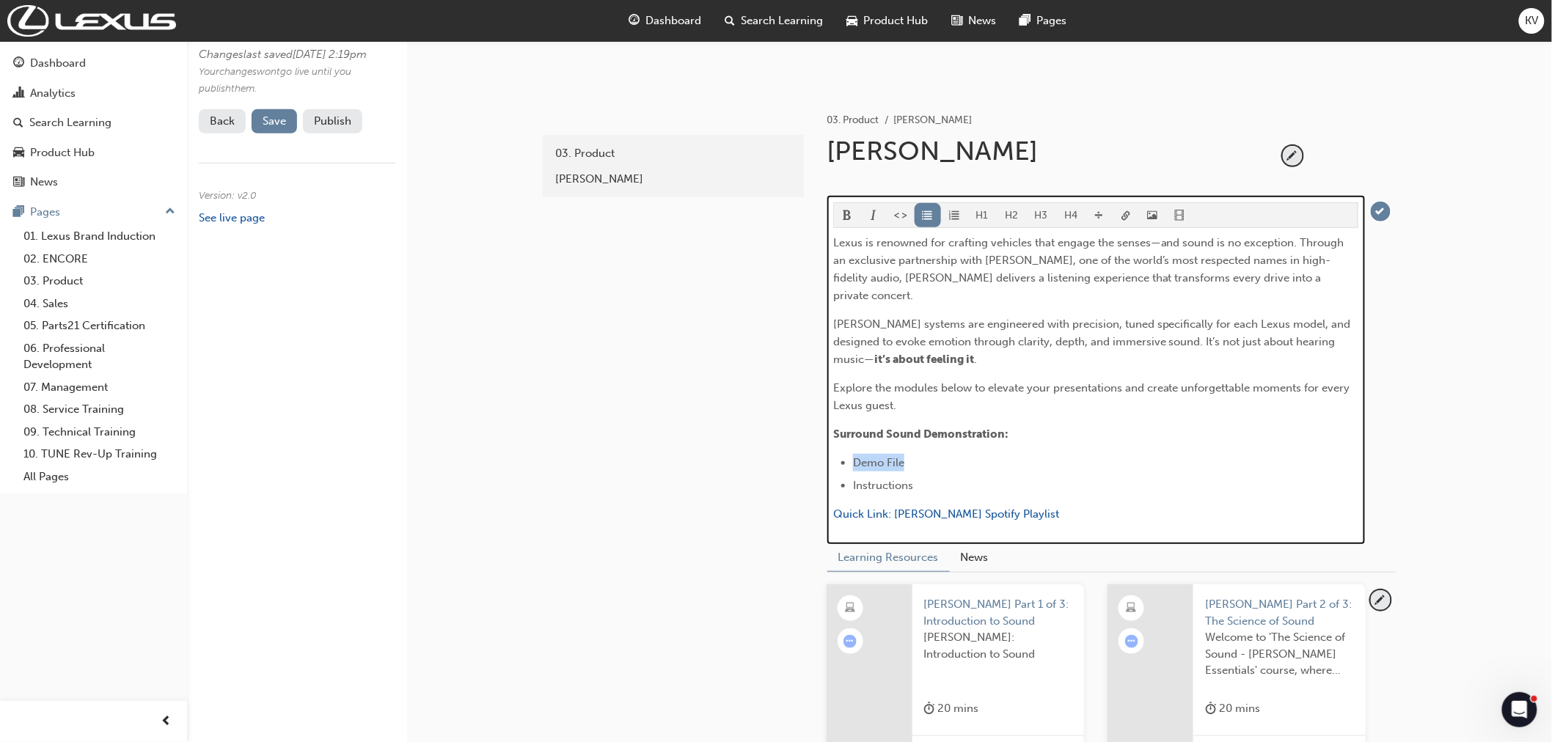
drag, startPoint x: 907, startPoint y: 446, endPoint x: 854, endPoint y: 444, distance: 53.6
click at [854, 454] on li "Demo File" at bounding box center [1105, 463] width 505 height 18
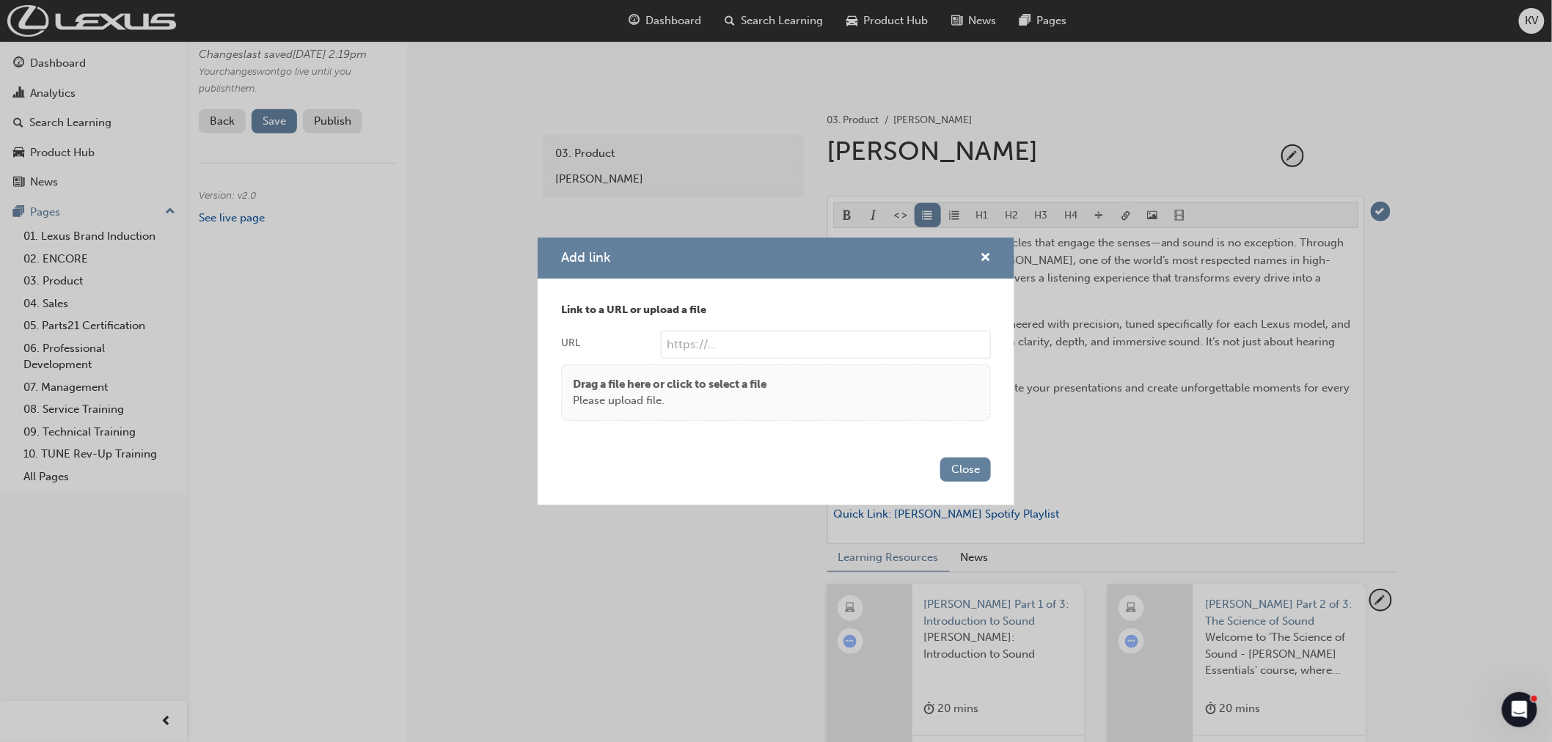
click at [1125, 216] on body "Your version of Internet Explorer is outdated and not supported. Please upgrade…" at bounding box center [776, 125] width 1552 height 742
click at [776, 394] on div "Drag a file here or click to select a file Please upload file." at bounding box center [776, 392] width 406 height 33
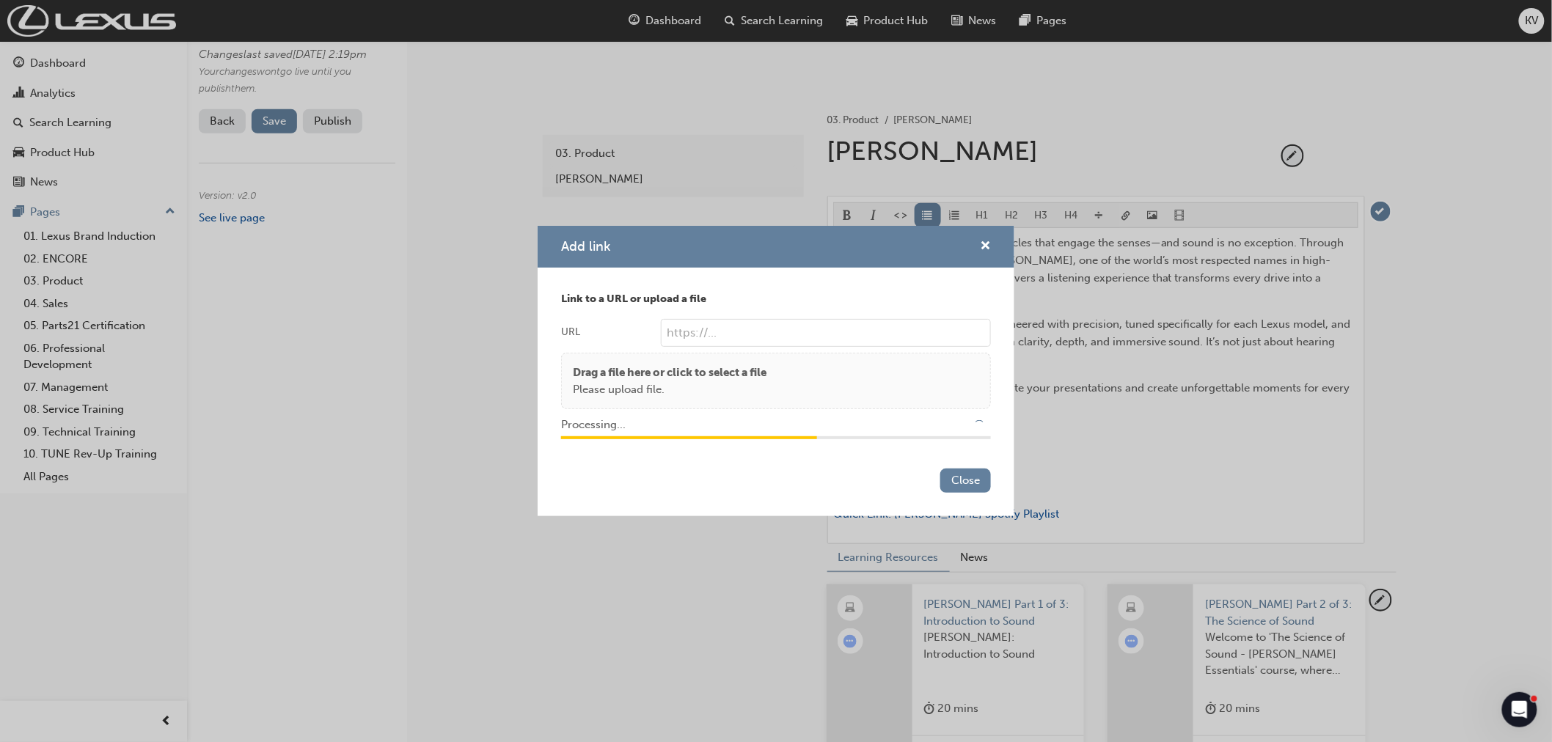
type input "/upload/56c86173-4c5e-429e-b989-4e02c385be82.wav"
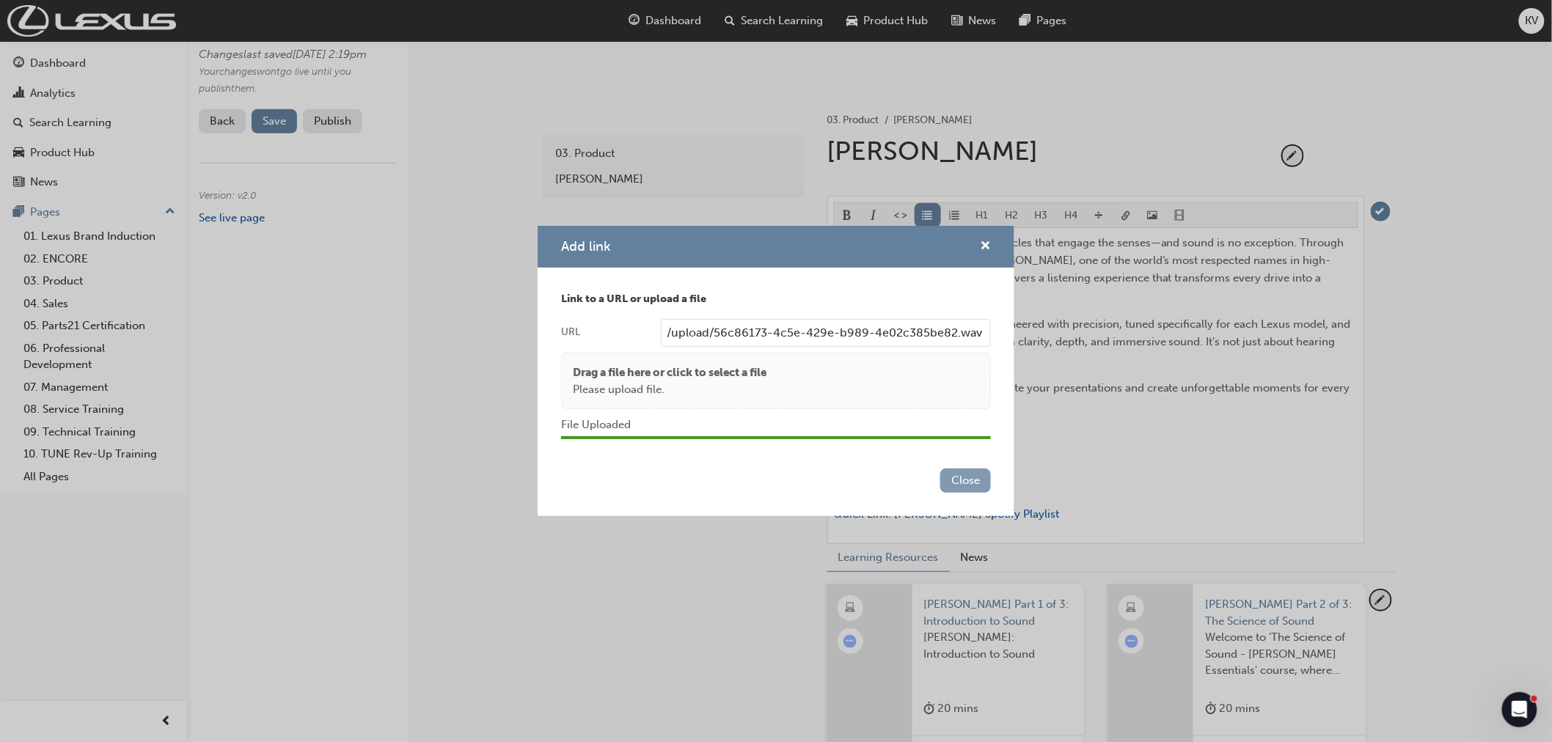
click at [956, 479] on button "Close" at bounding box center [965, 481] width 51 height 24
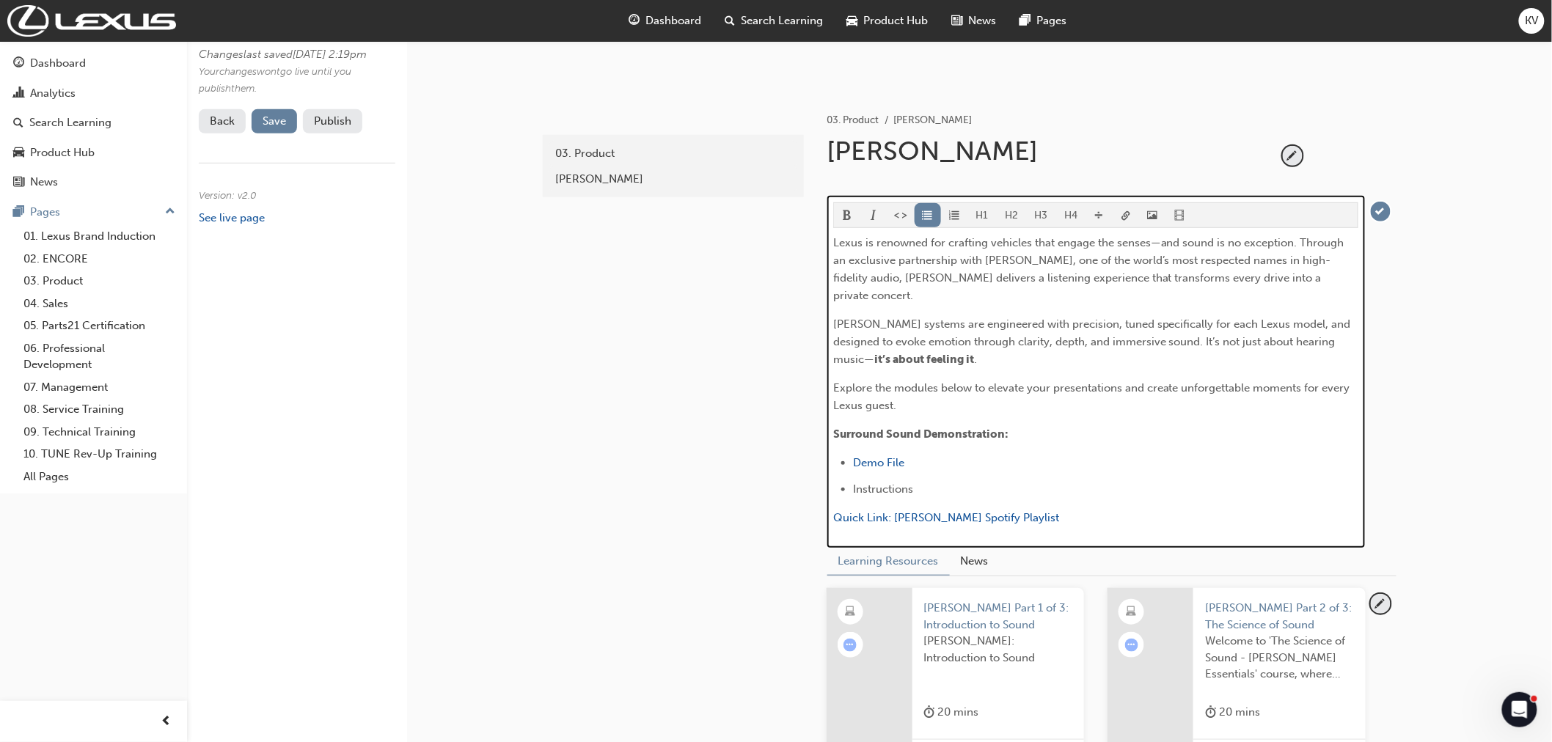
click at [954, 480] on li "Instructions" at bounding box center [1105, 489] width 505 height 18
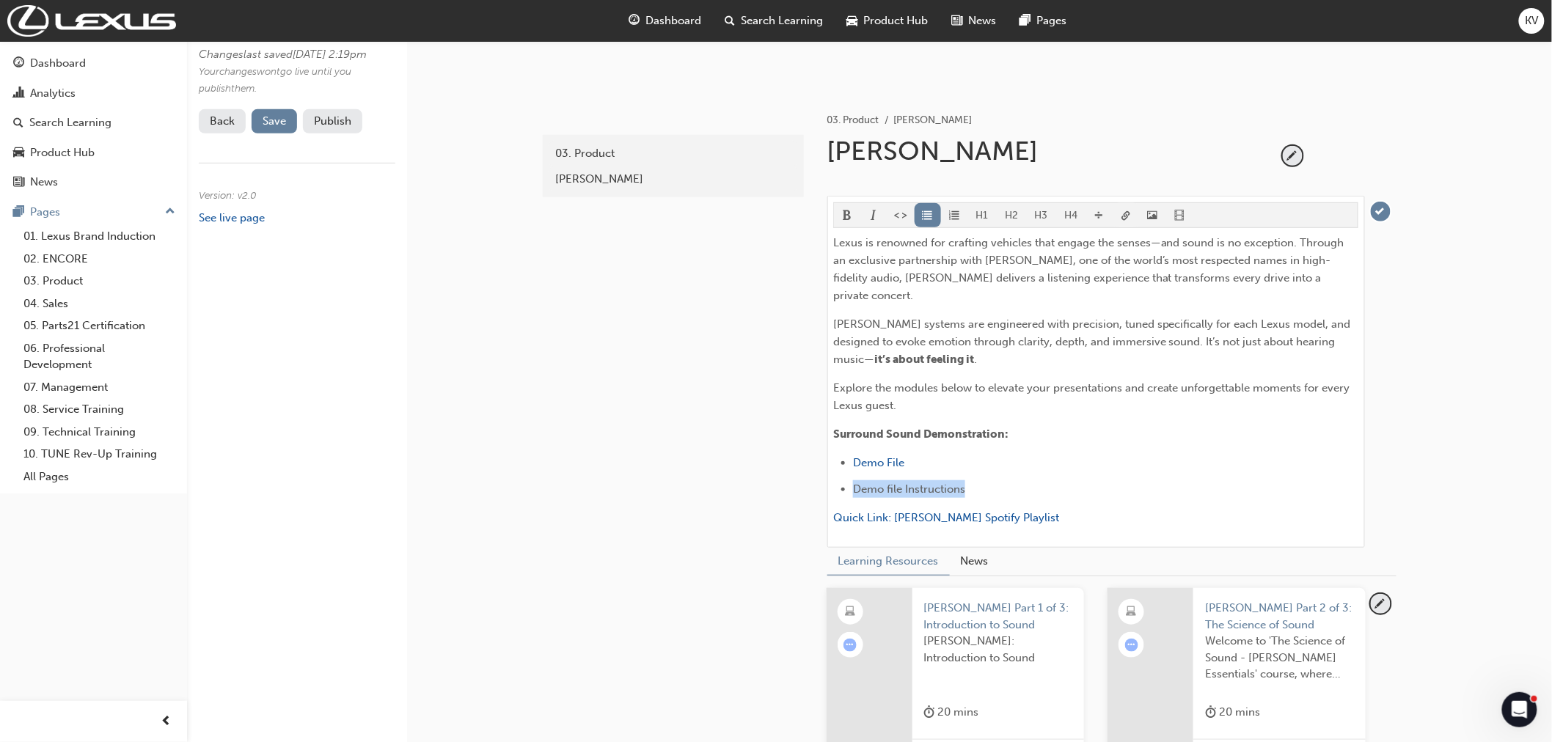
click at [1126, 218] on body "Your version of Internet Explorer is outdated and not supported. Please upgrade…" at bounding box center [776, 125] width 1552 height 742
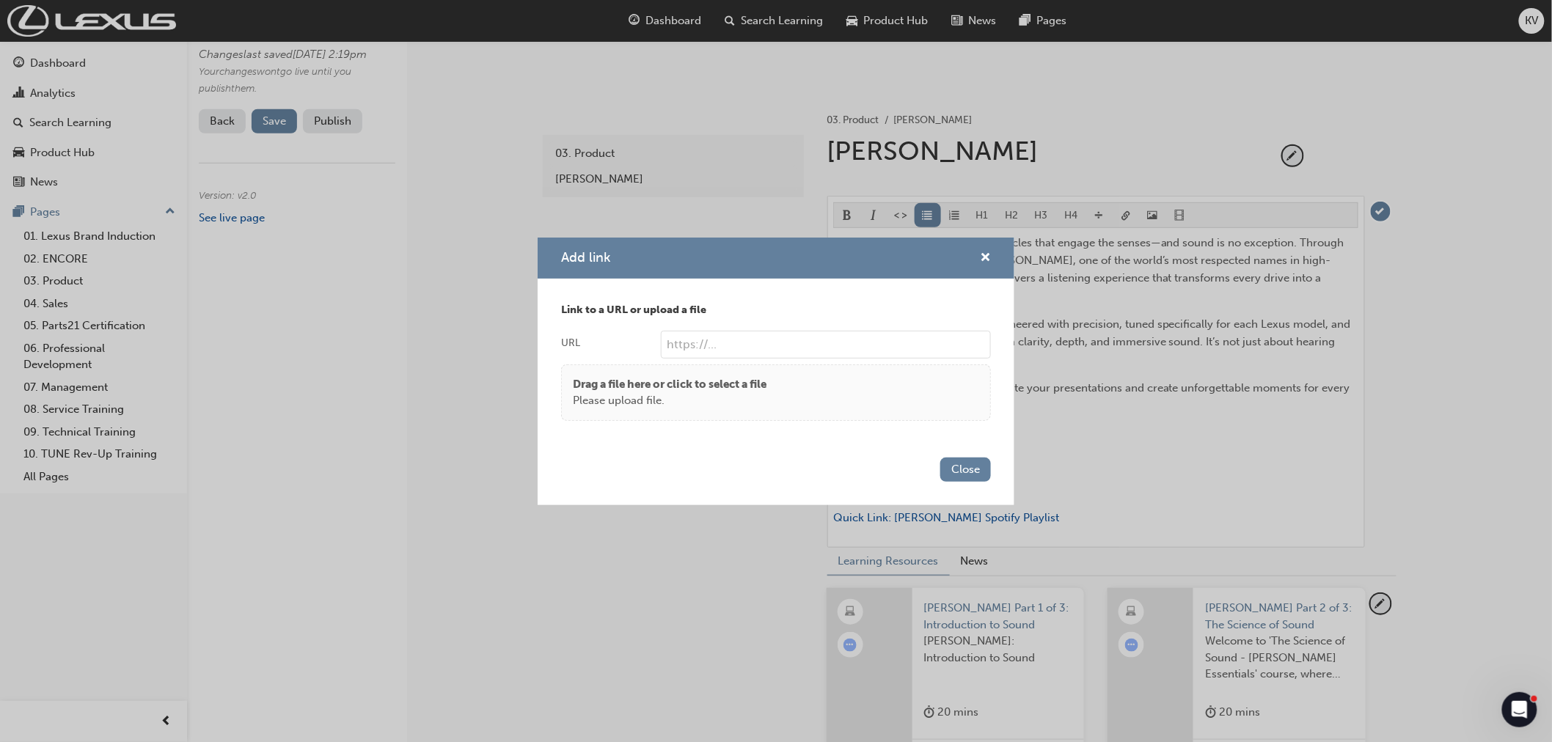
click at [897, 378] on div "Drag a file here or click to select a file Please upload file." at bounding box center [776, 392] width 406 height 33
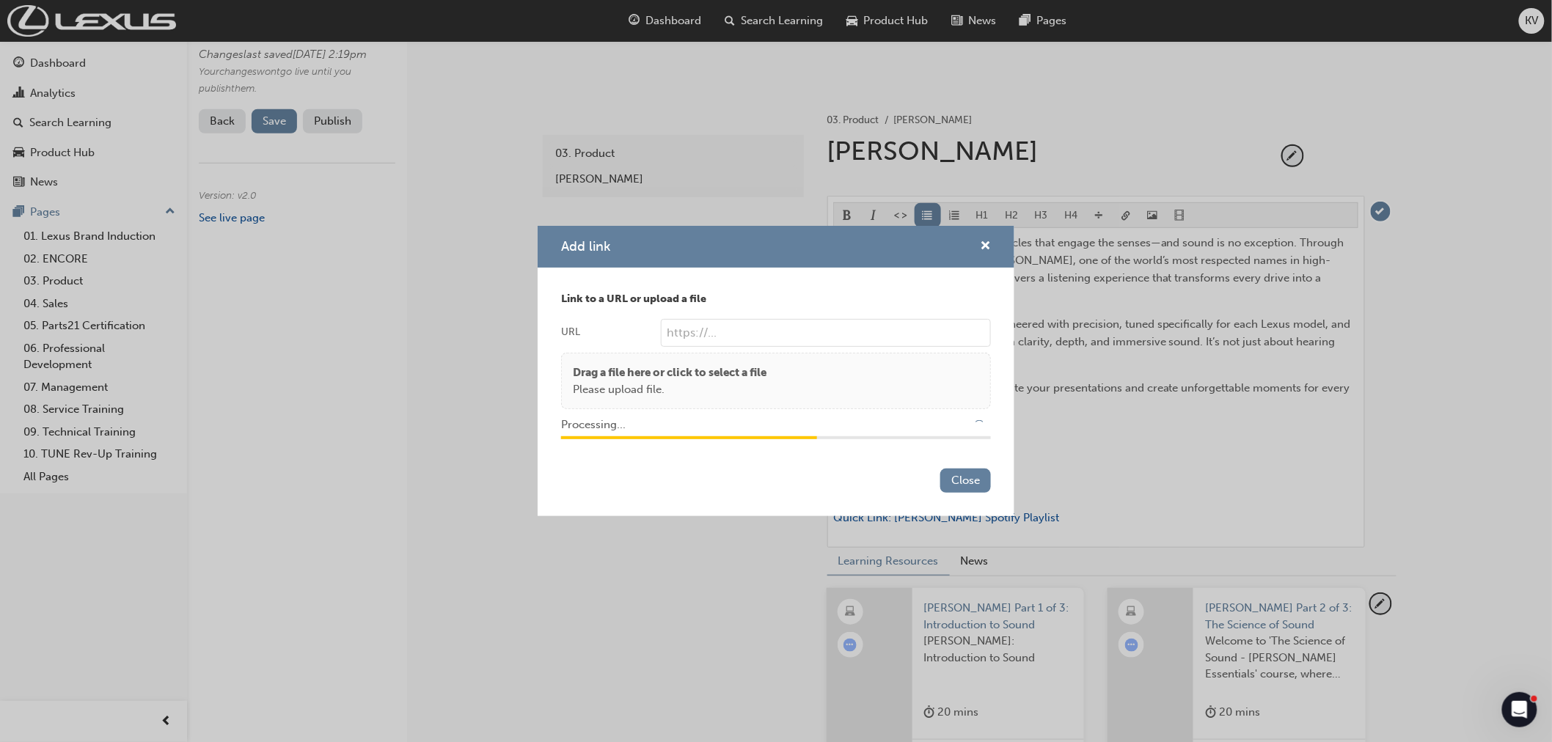
type input "/upload/cb238f79-8536-4372-ad5a-2673c7881297.pdf"
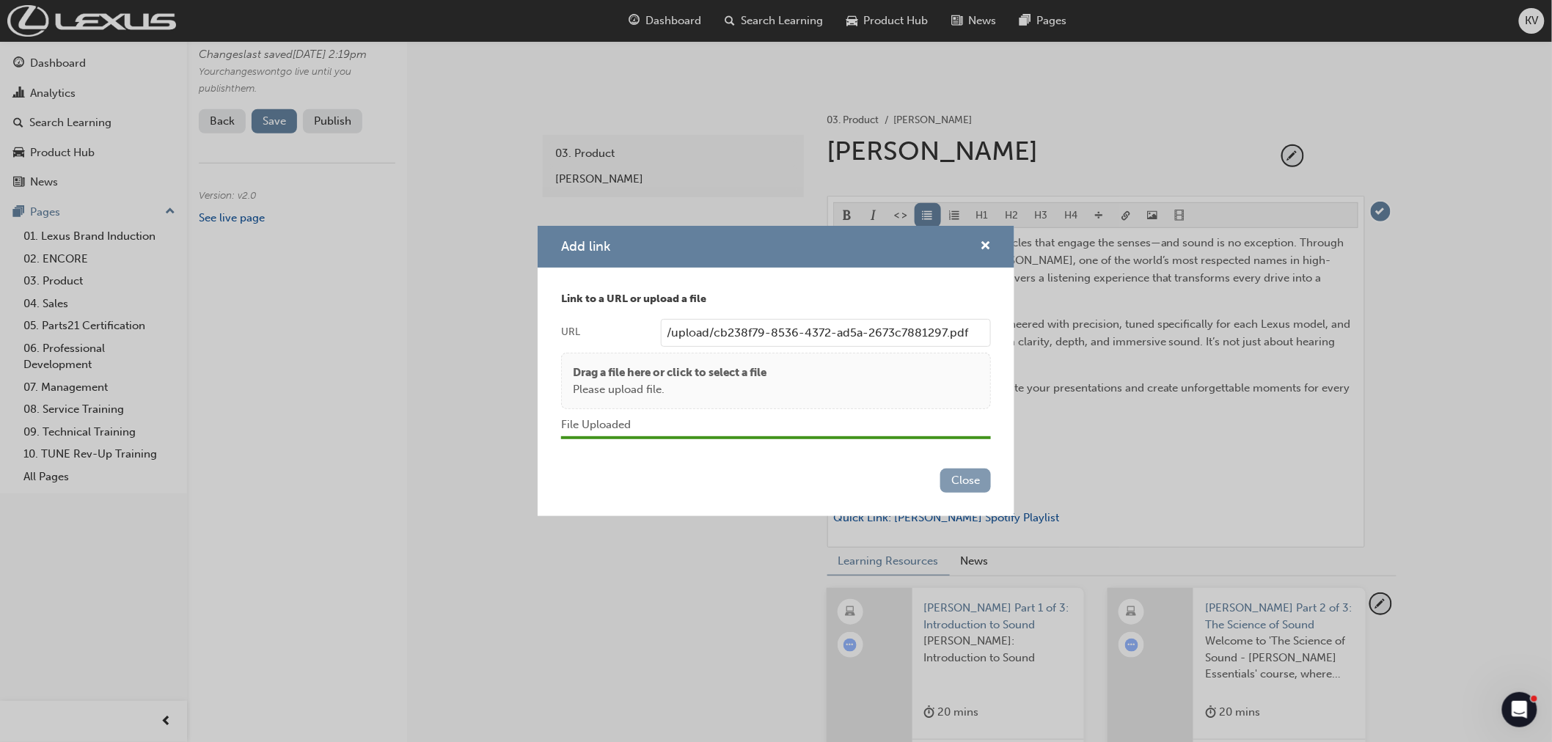
click at [973, 480] on button "Close" at bounding box center [965, 481] width 51 height 24
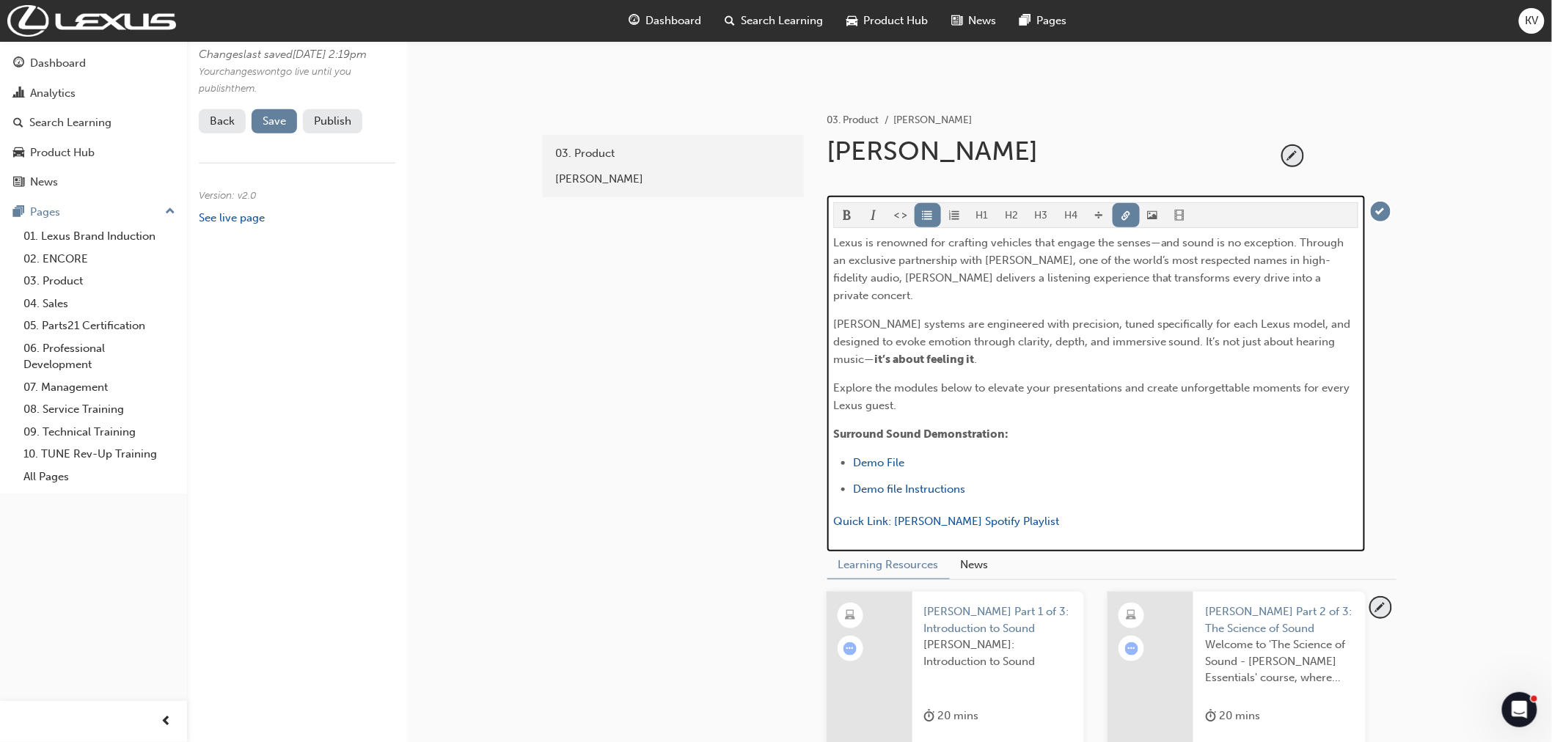
click at [1058, 513] on p "Quick Link: Mark Levinson Spotify Playlist" at bounding box center [1095, 523] width 525 height 21
click at [1039, 389] on p "Explore the modules below to elevate your presentations and create unforgettabl…" at bounding box center [1095, 396] width 525 height 35
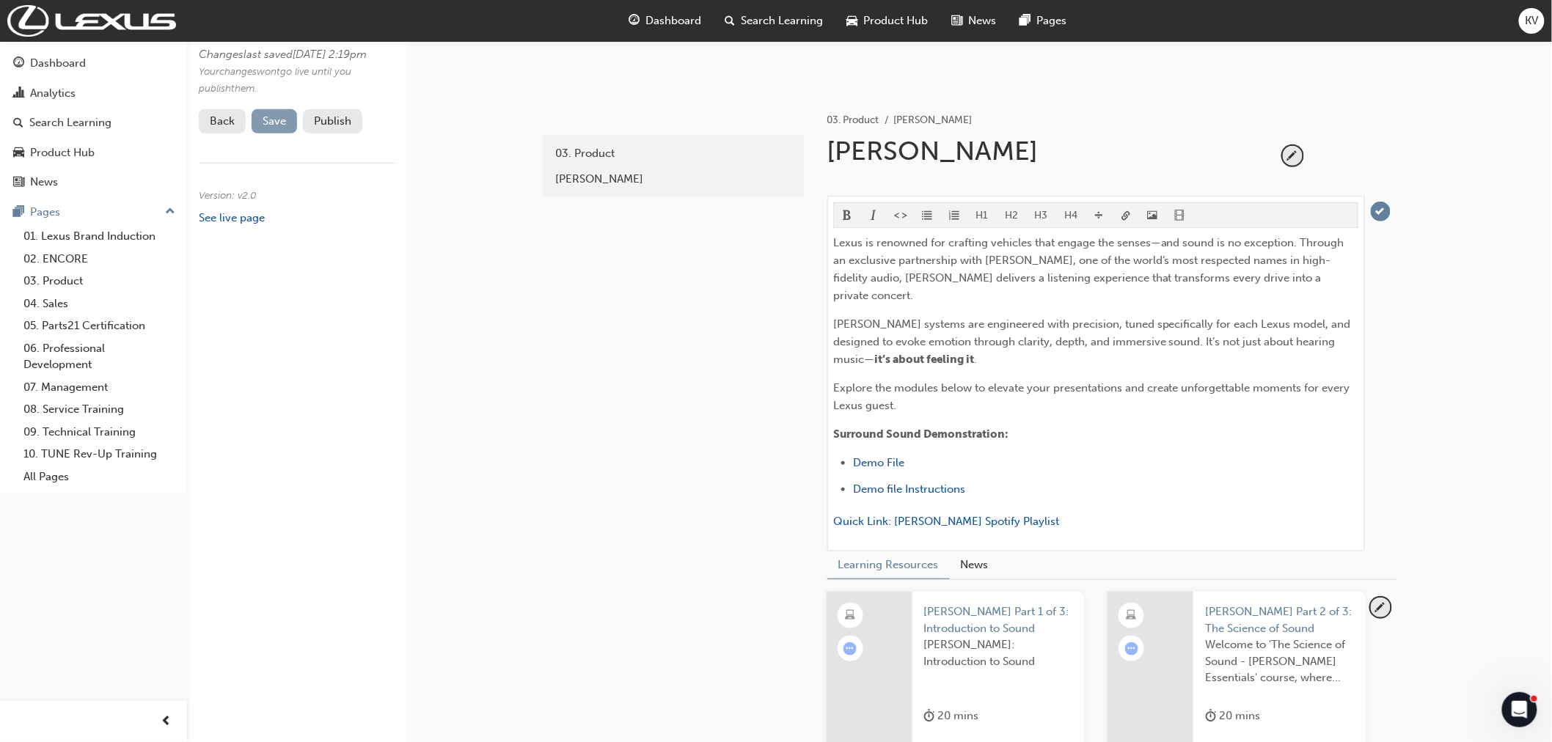
click at [283, 128] on span "Save" at bounding box center [274, 120] width 23 height 13
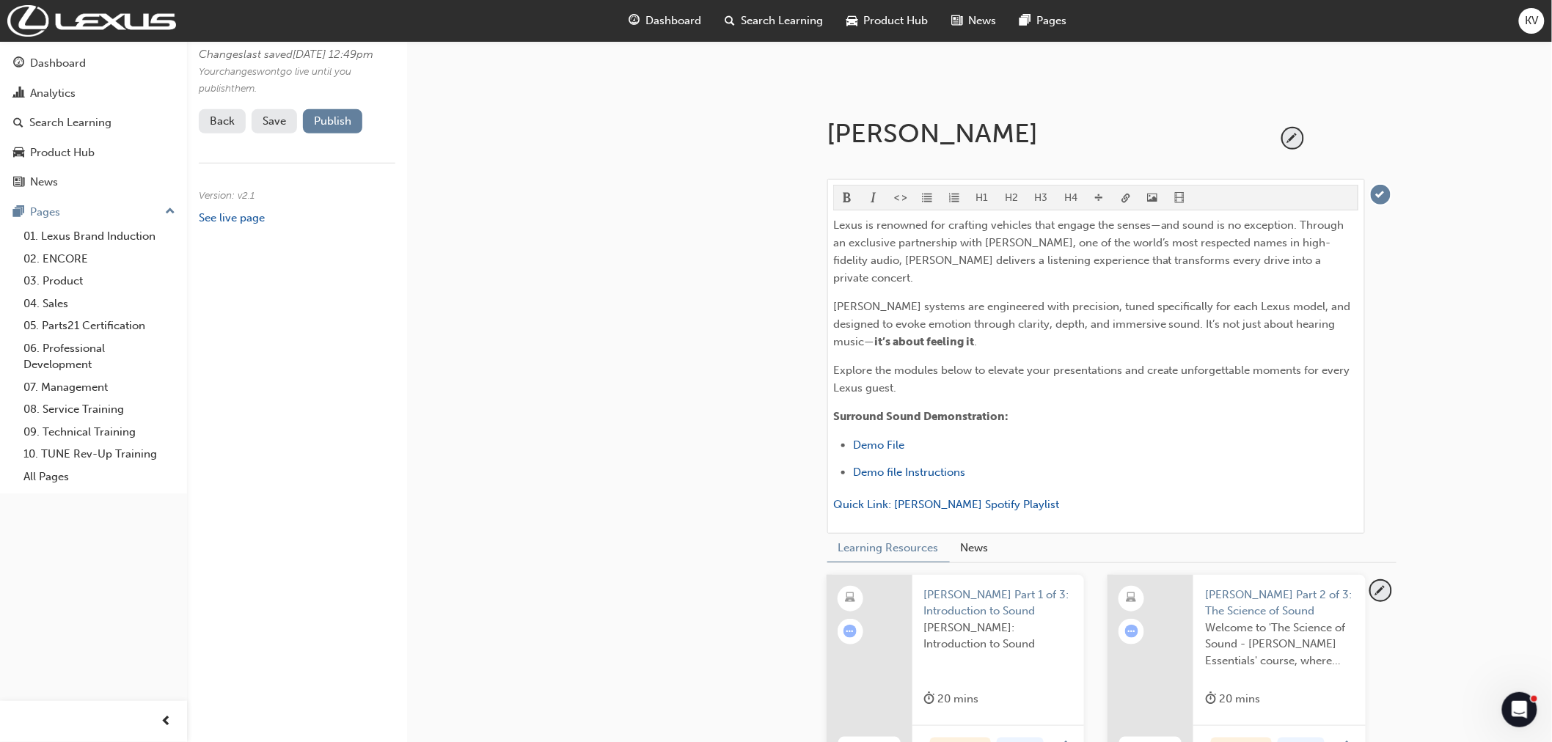
click at [343, 133] on button "Publish" at bounding box center [332, 121] width 59 height 24
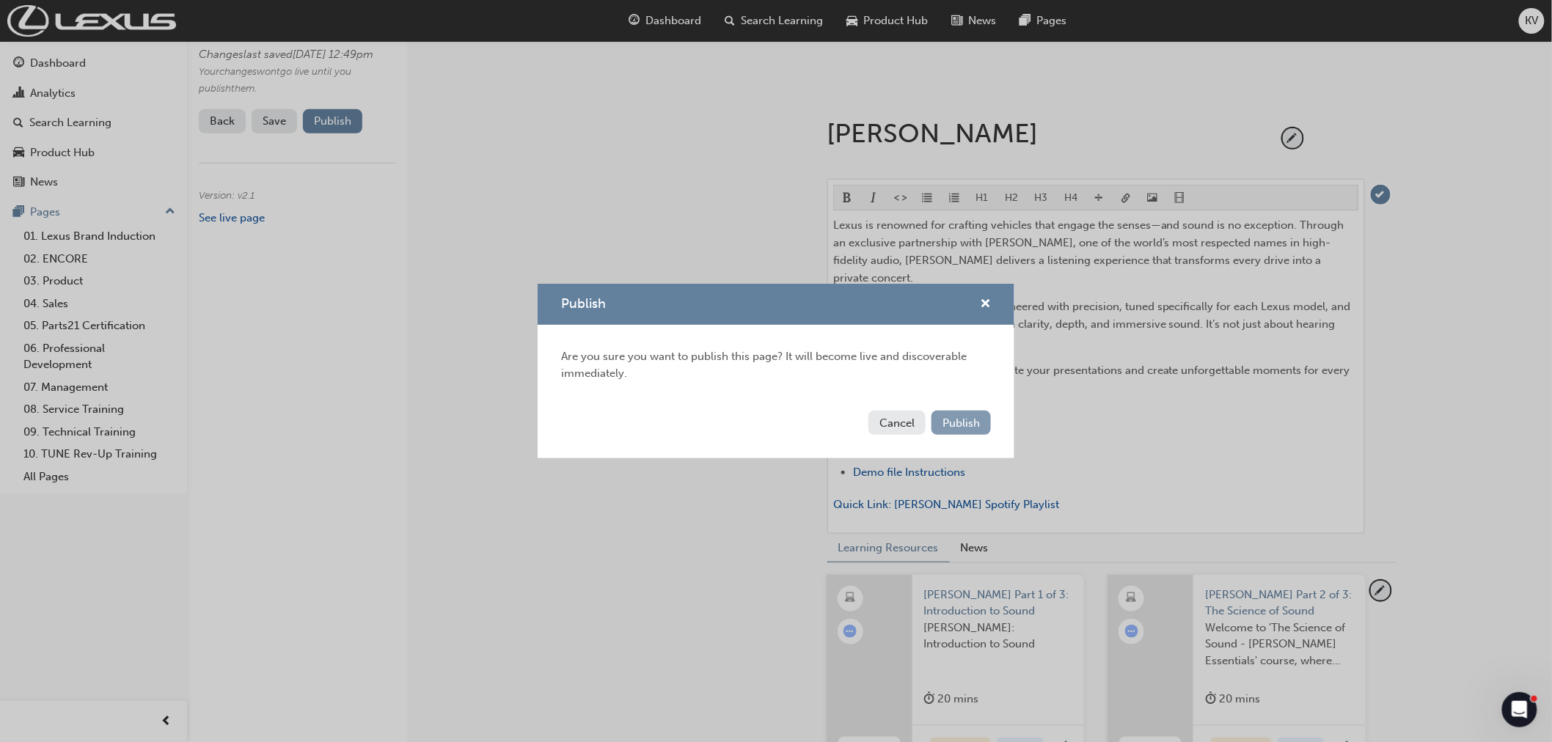
click at [937, 429] on button "Publish" at bounding box center [961, 423] width 59 height 24
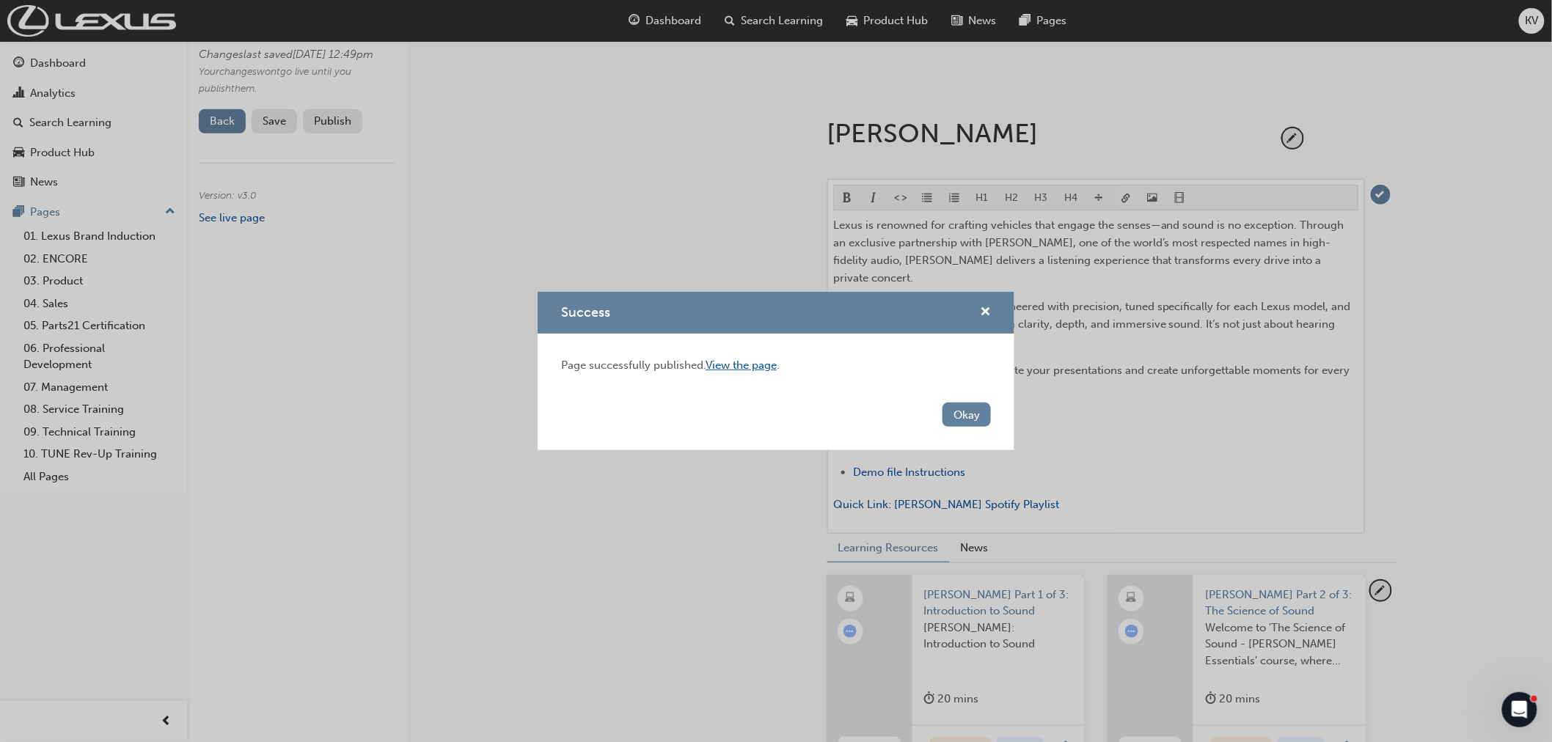
click at [775, 367] on link "View the page" at bounding box center [741, 365] width 71 height 13
click at [970, 411] on button "Okay" at bounding box center [967, 415] width 48 height 24
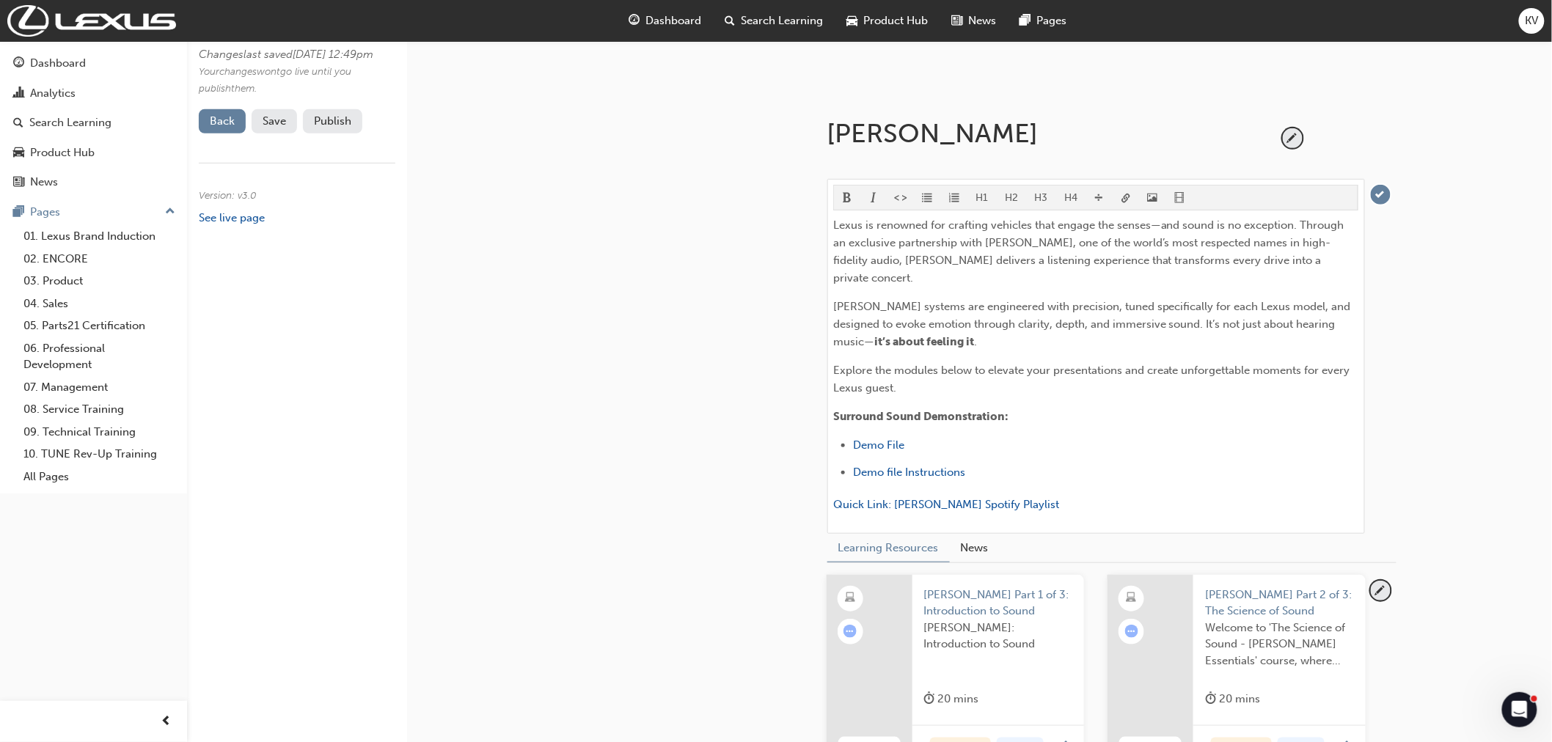
scroll to position [789, 0]
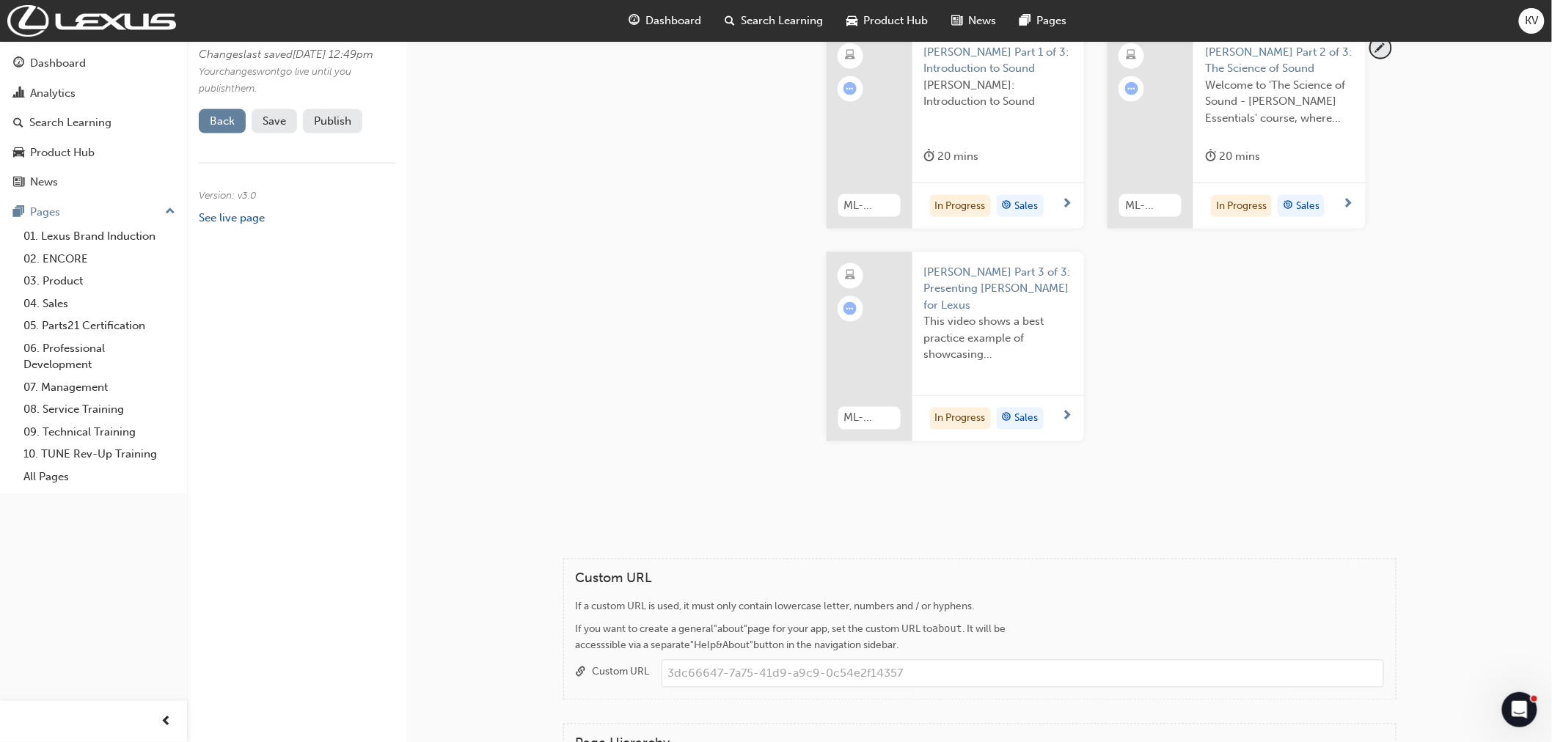
click at [1017, 269] on span "Mark Levinson Part 3 of 3: Presenting Mark Levinson for Lexus" at bounding box center [998, 289] width 148 height 50
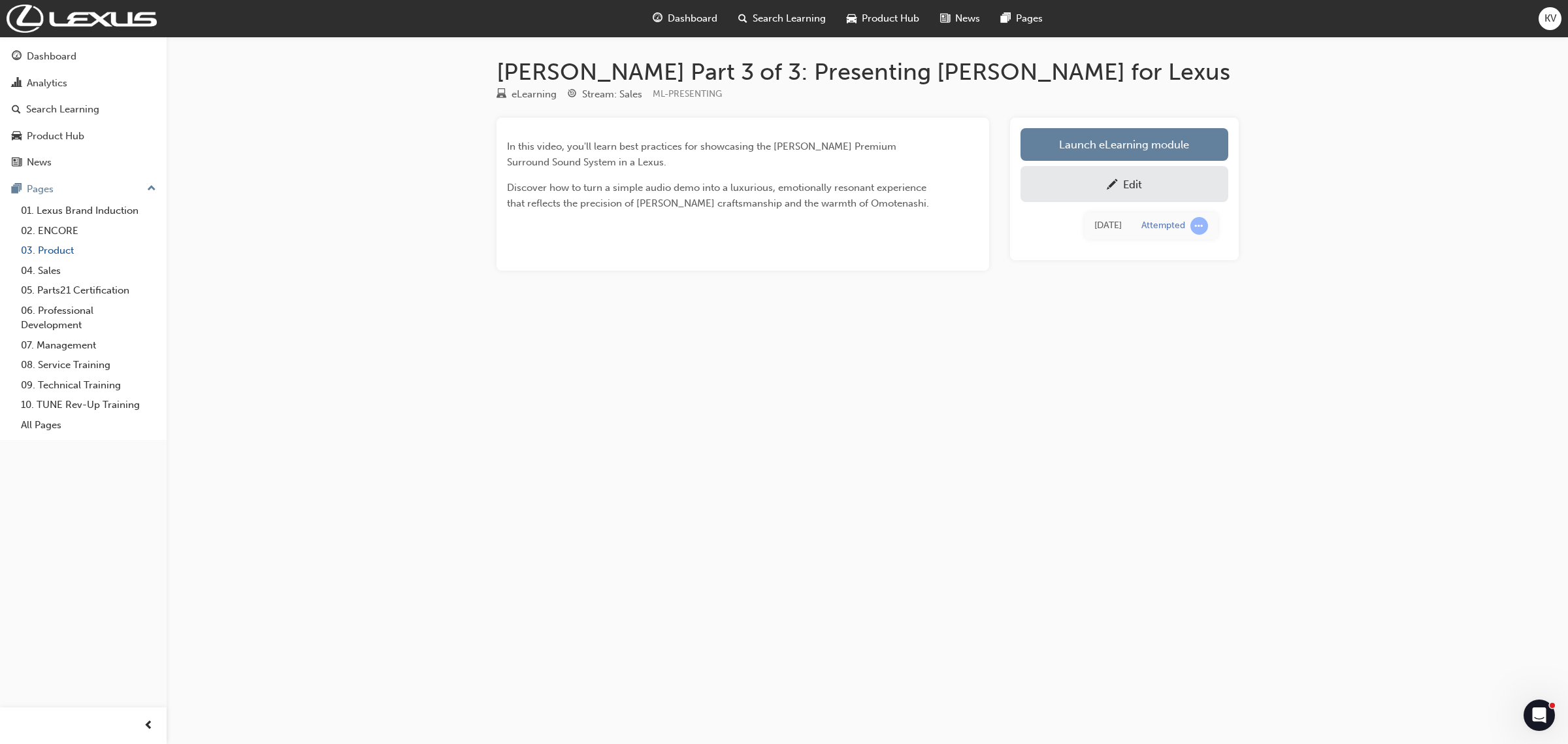
click at [57, 241] on link "03. Product" at bounding box center [89, 250] width 146 height 20
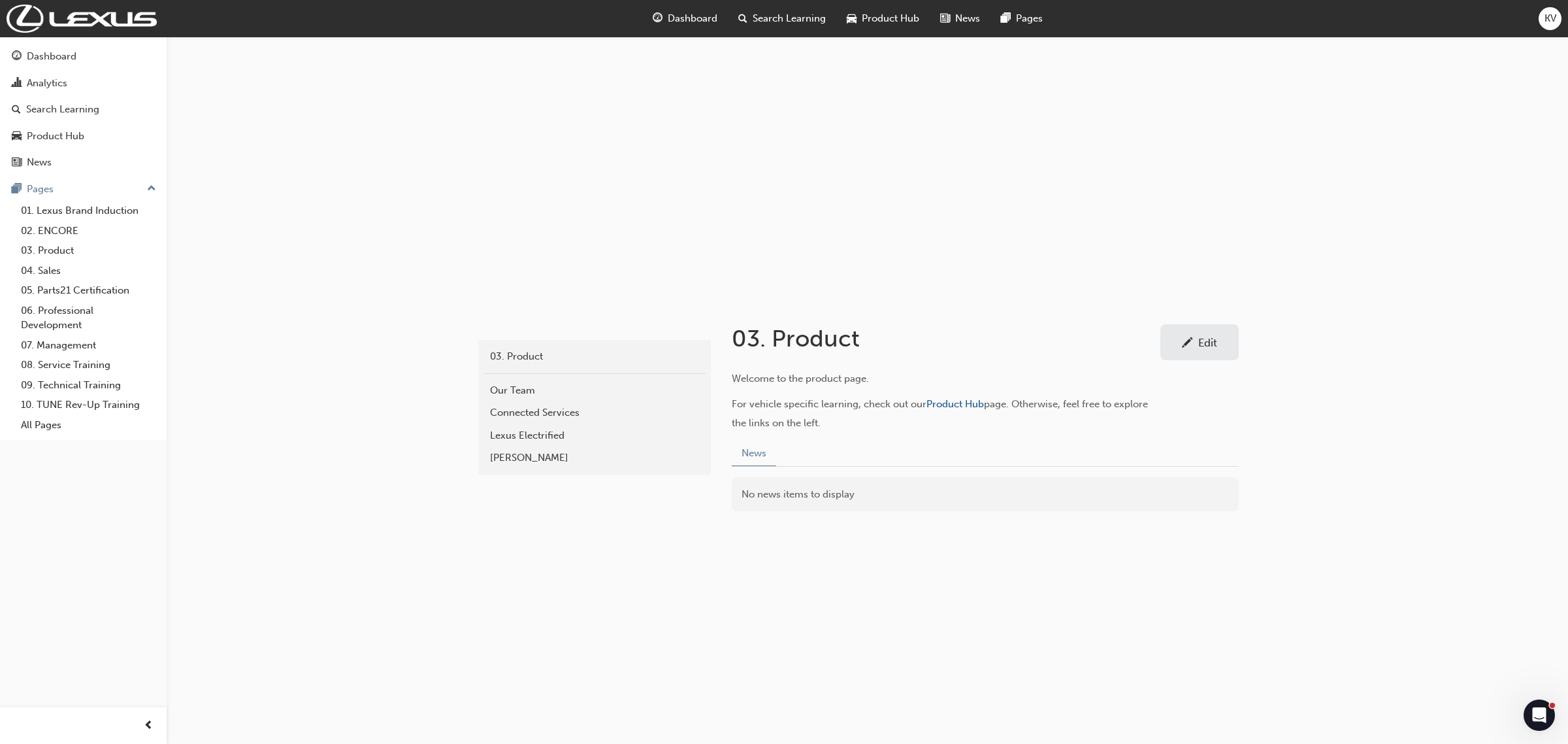
click at [1384, 446] on div "product 03. Product Our Team Connected Services Lexus Electrified Mark Levinson…" at bounding box center [784, 372] width 1568 height 744
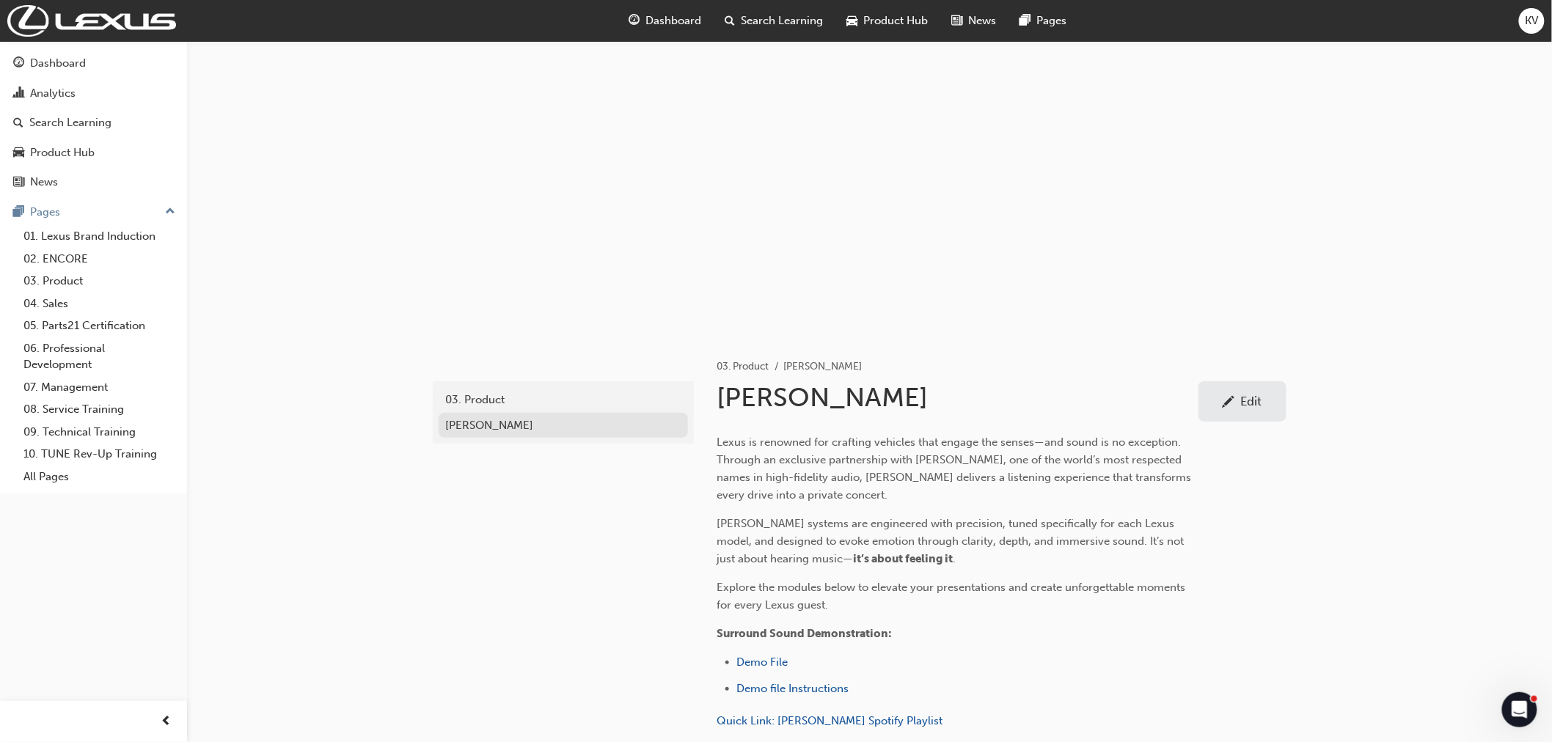
click at [496, 434] on link "Mark Levinson" at bounding box center [563, 426] width 249 height 26
click at [493, 394] on div "03. Product" at bounding box center [563, 400] width 235 height 17
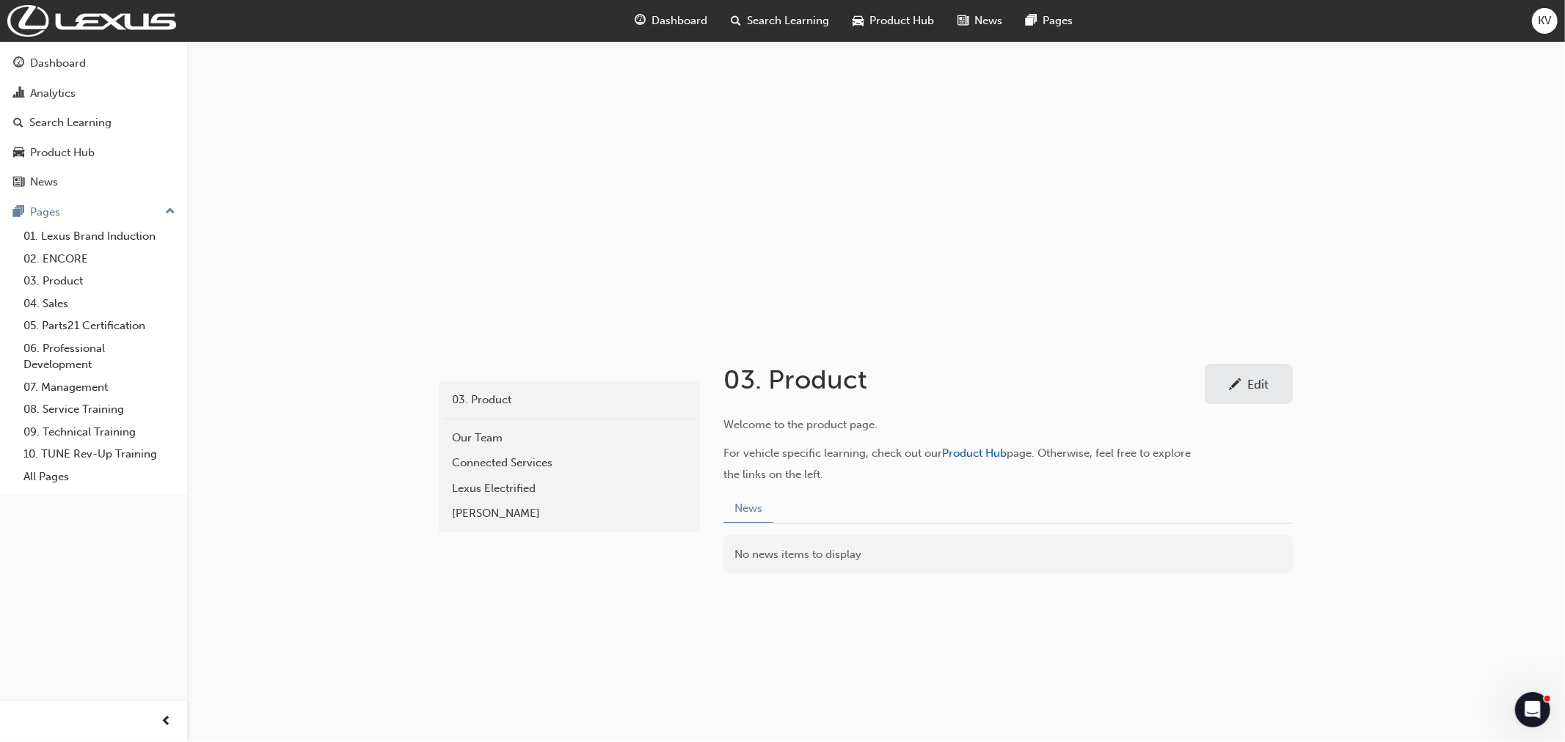
click at [1113, 639] on div "product 03. Product Our Team Connected Services Lexus Electrified Mark Levinson…" at bounding box center [876, 500] width 880 height 333
click at [508, 511] on div "Mark Levinson" at bounding box center [569, 513] width 235 height 17
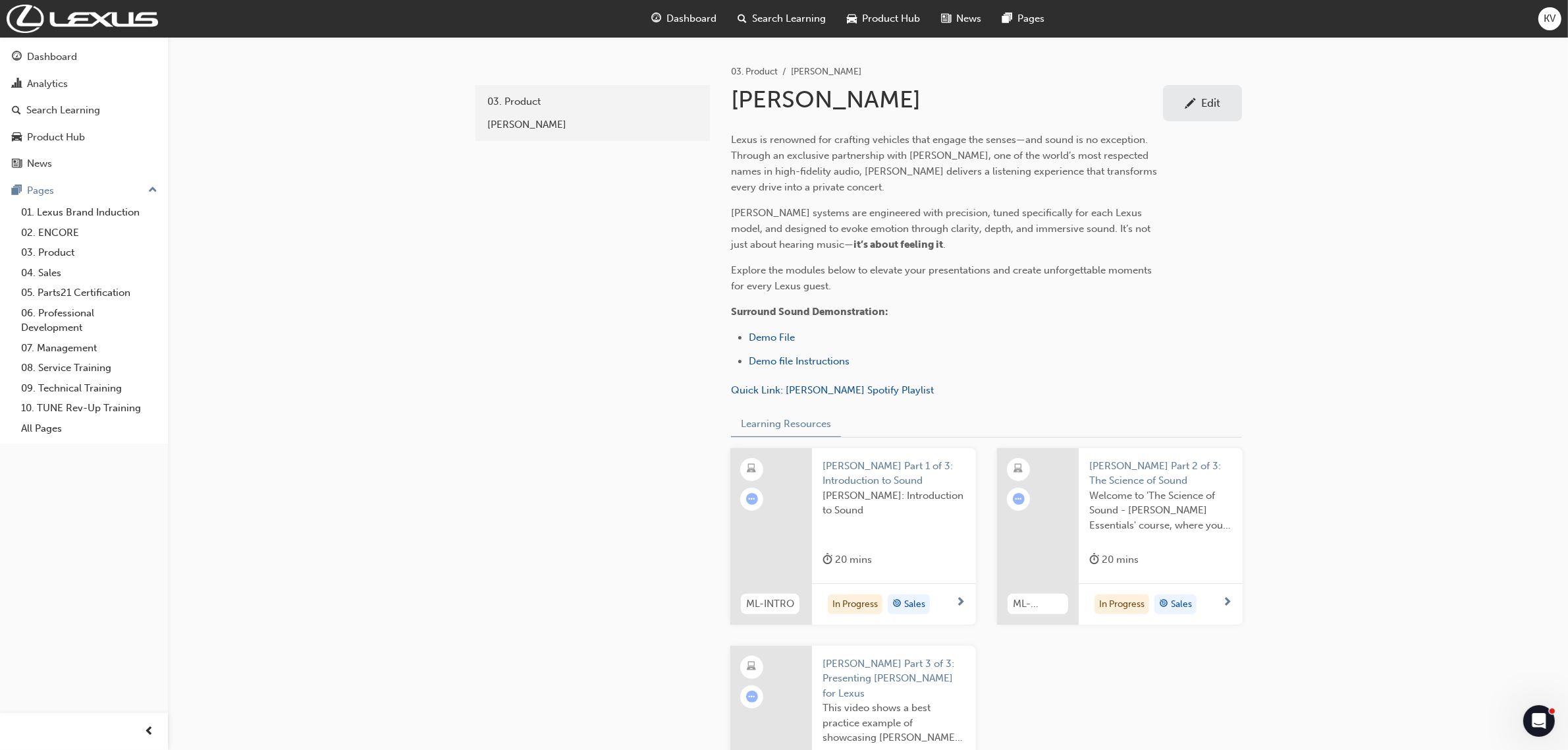
scroll to position [257, 0]
